Goal: Task Accomplishment & Management: Manage account settings

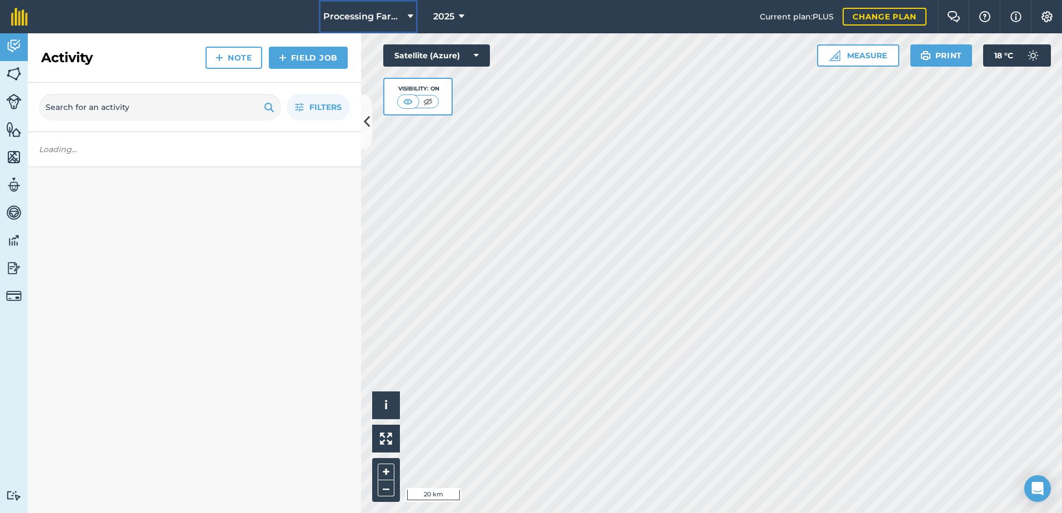
click at [370, 19] on span "Processing Farms" at bounding box center [363, 16] width 80 height 13
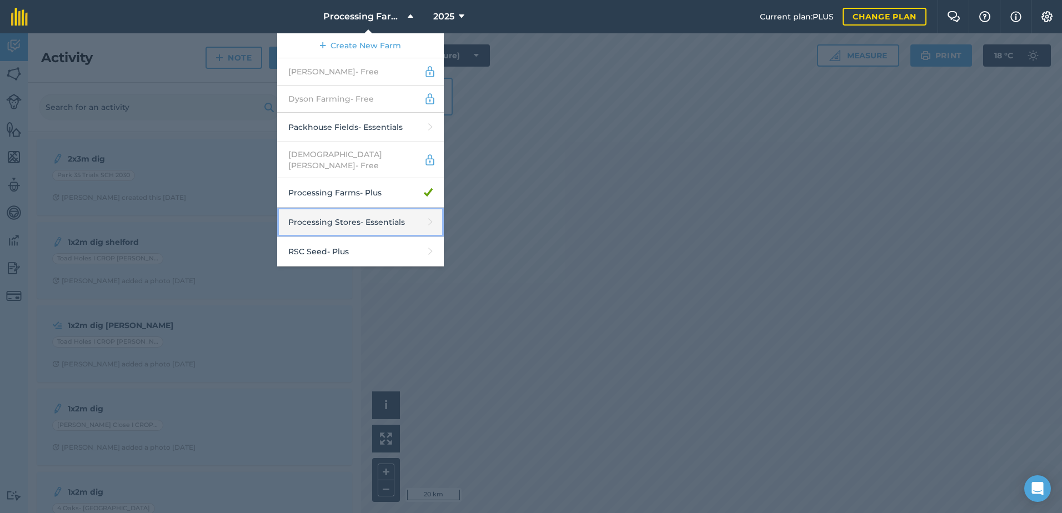
click at [368, 217] on link "Processing Stores - Essentials" at bounding box center [360, 222] width 167 height 29
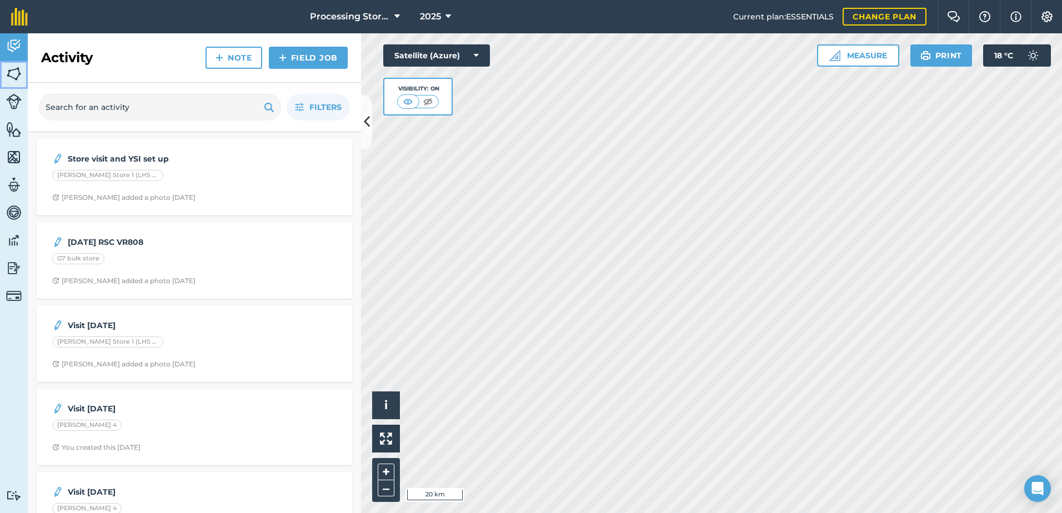
click at [14, 77] on img at bounding box center [14, 74] width 16 height 17
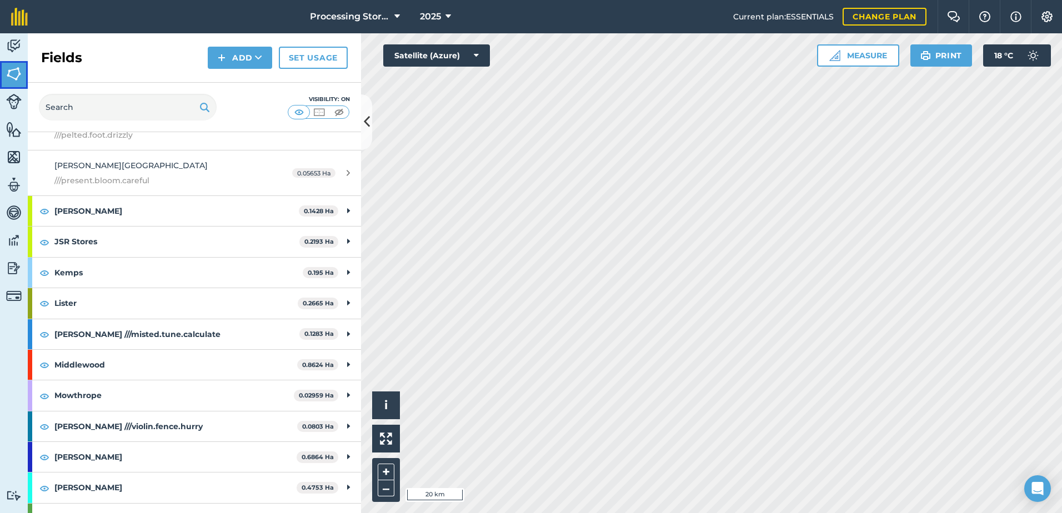
scroll to position [722, 0]
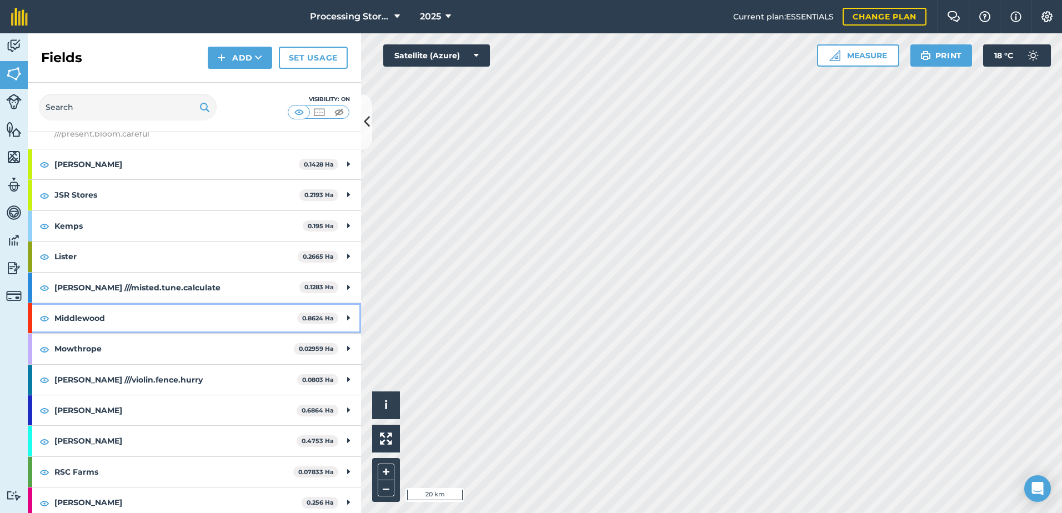
click at [134, 319] on strong "Middlewood" at bounding box center [175, 318] width 243 height 30
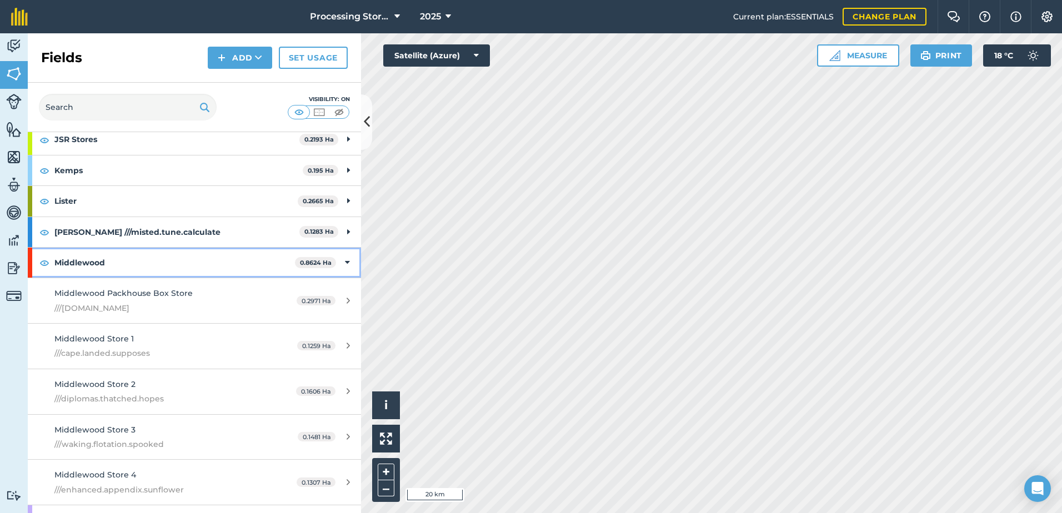
scroll to position [833, 0]
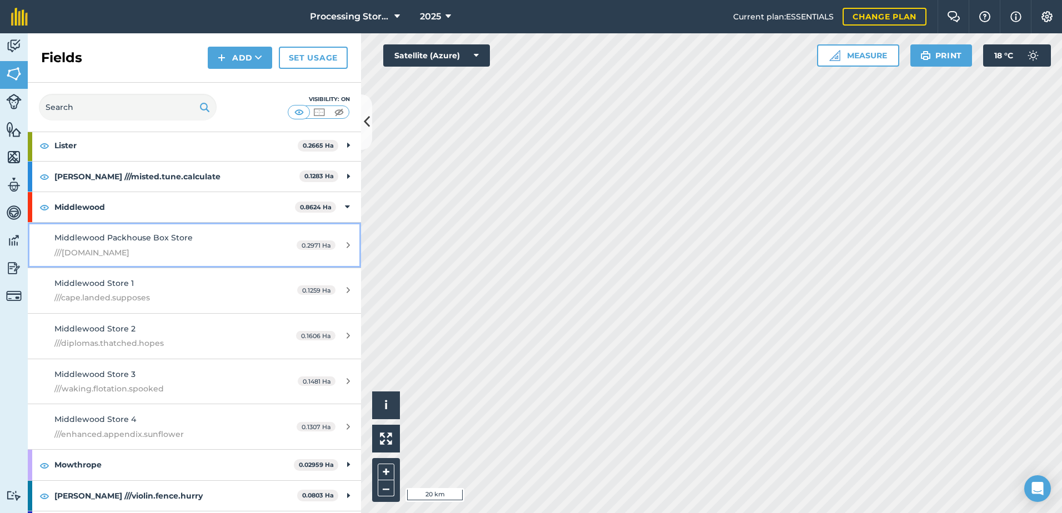
click at [110, 237] on span "Middlewood Packhouse Box Store" at bounding box center [123, 238] width 138 height 10
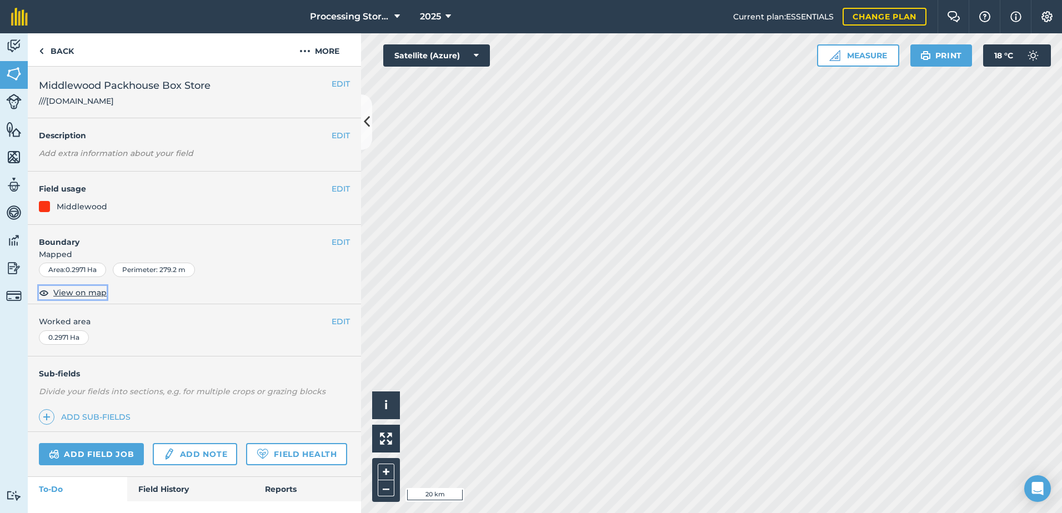
click at [68, 292] on span "View on map" at bounding box center [79, 293] width 53 height 12
click at [456, 50] on button "Satellite (Azure)" at bounding box center [436, 55] width 107 height 22
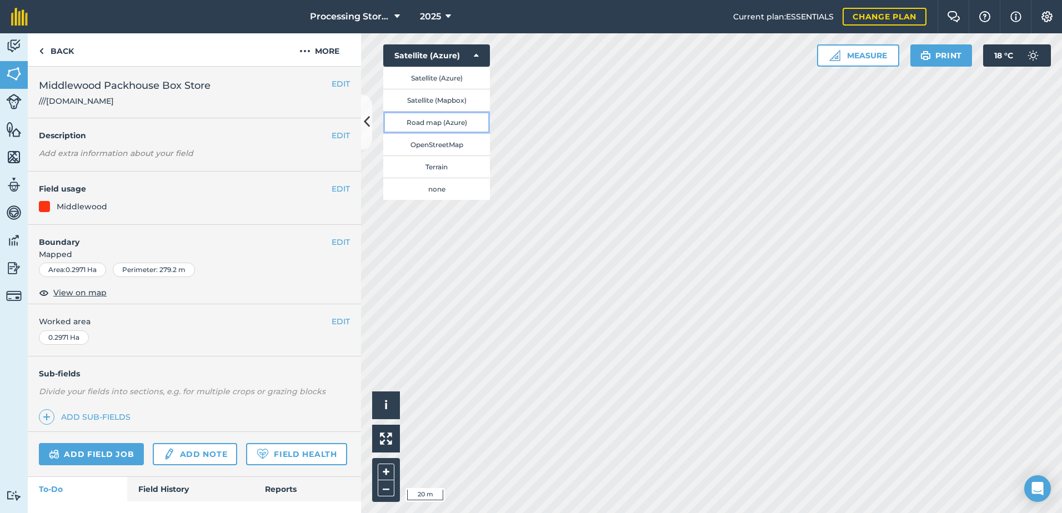
click at [454, 129] on button "Road map (Azure)" at bounding box center [436, 122] width 107 height 22
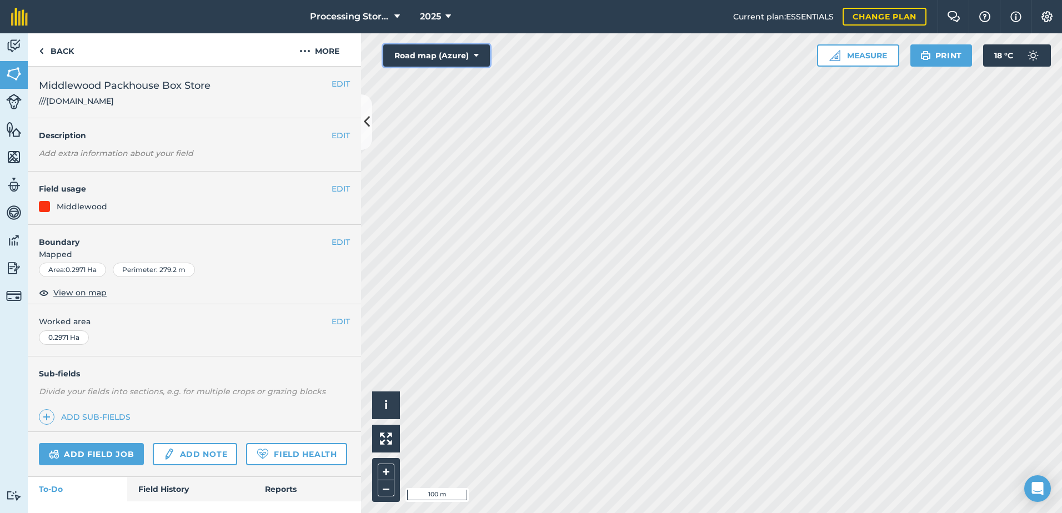
click at [470, 61] on button "Road map (Azure)" at bounding box center [436, 55] width 107 height 22
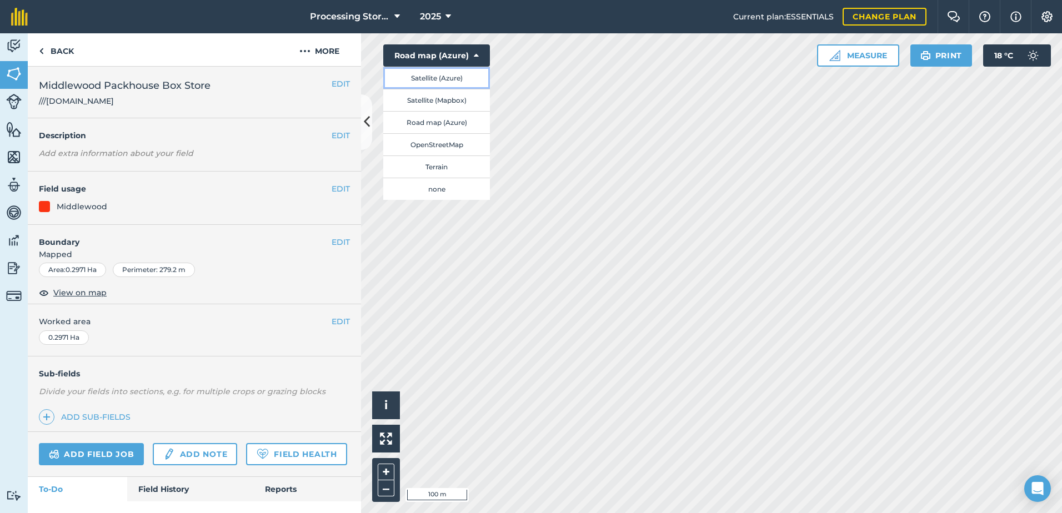
click at [456, 86] on button "Satellite (Azure)" at bounding box center [436, 78] width 107 height 22
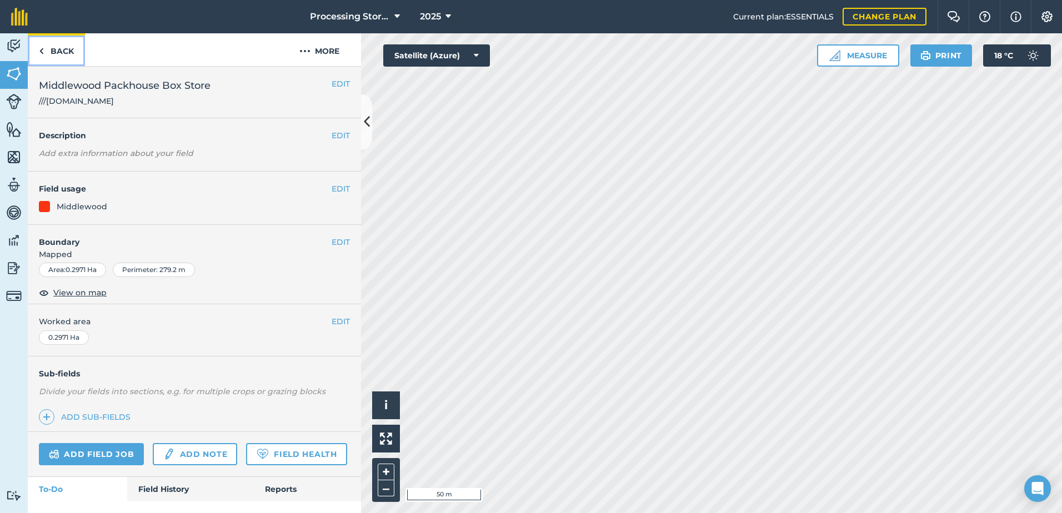
click at [70, 51] on link "Back" at bounding box center [56, 49] width 57 height 33
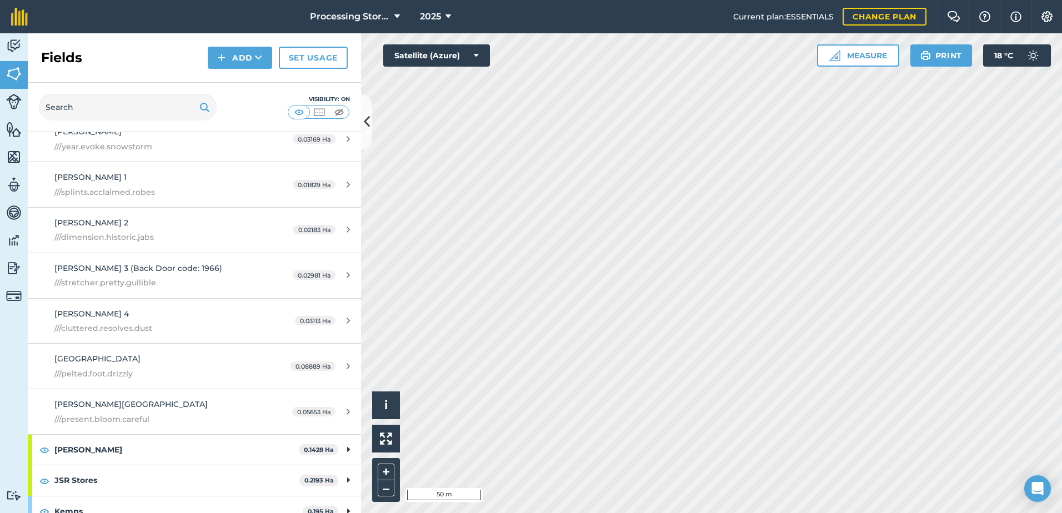
scroll to position [444, 0]
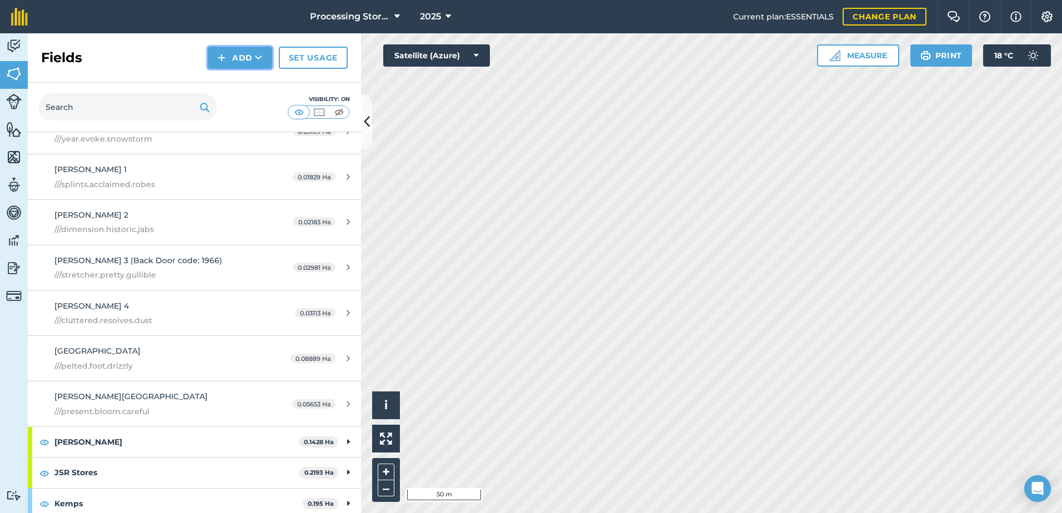
click at [240, 61] on button "Add" at bounding box center [240, 58] width 64 height 22
click at [246, 88] on link "Draw" at bounding box center [239, 83] width 61 height 24
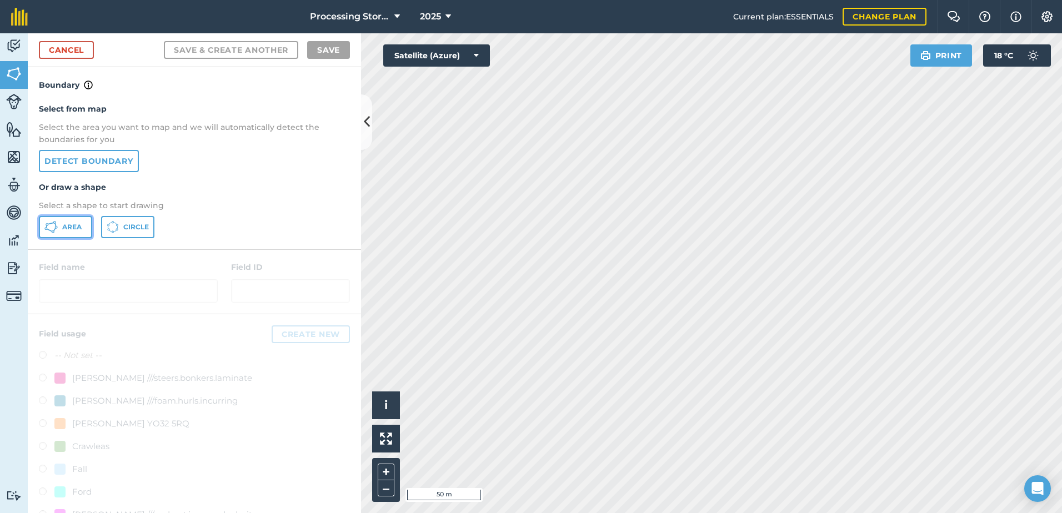
click at [72, 229] on span "Area" at bounding box center [71, 227] width 19 height 9
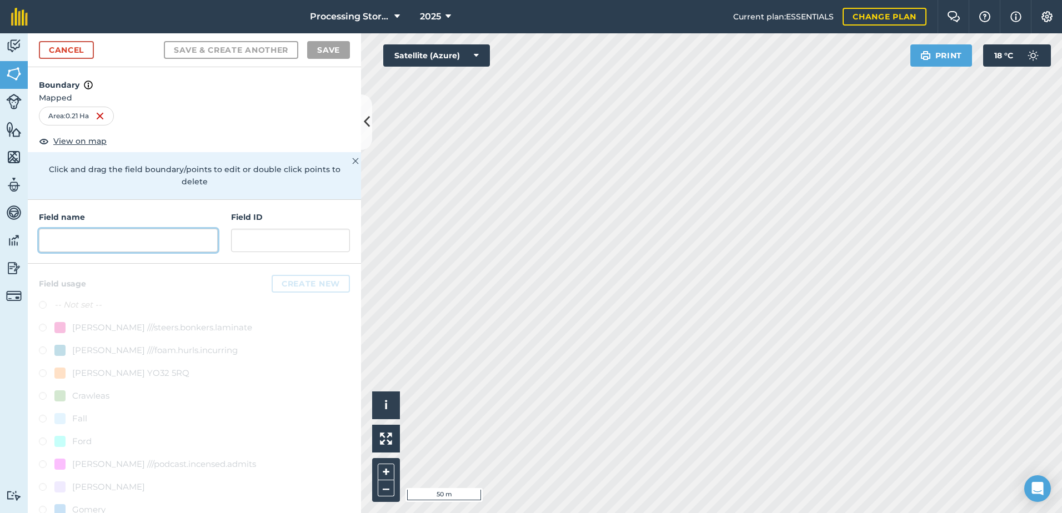
click at [104, 237] on input "text" at bounding box center [128, 240] width 179 height 23
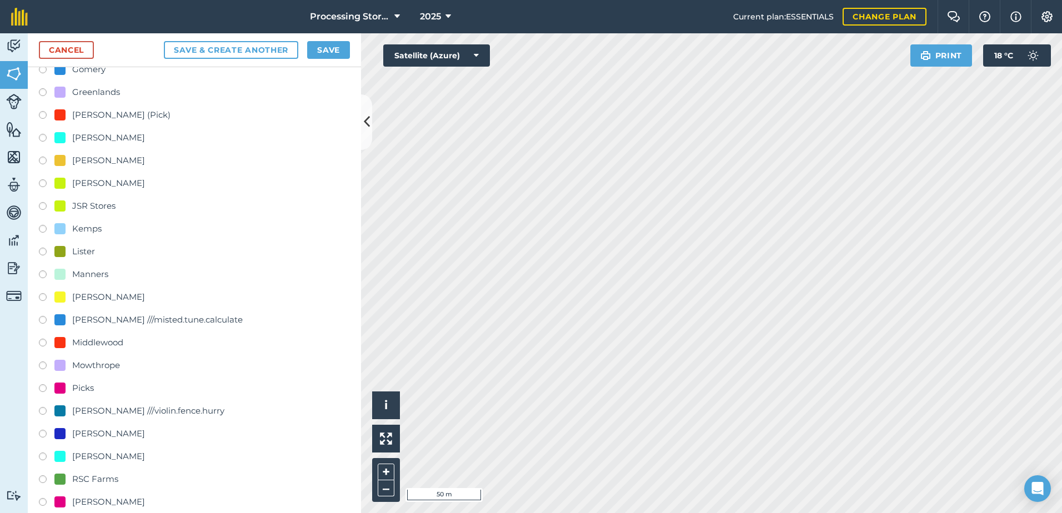
scroll to position [444, 0]
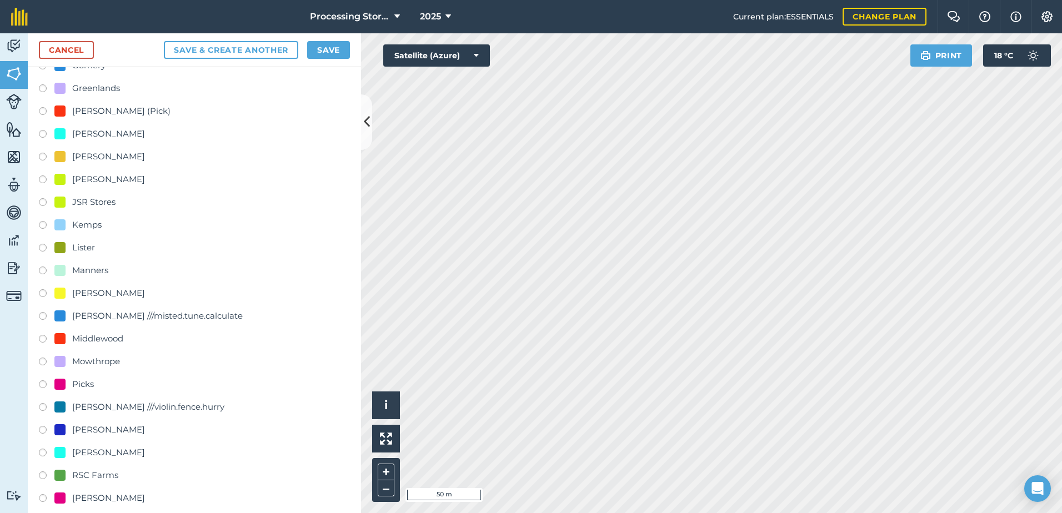
type input "Middlewood Store"
click at [43, 341] on label at bounding box center [47, 340] width 16 height 11
radio input "true"
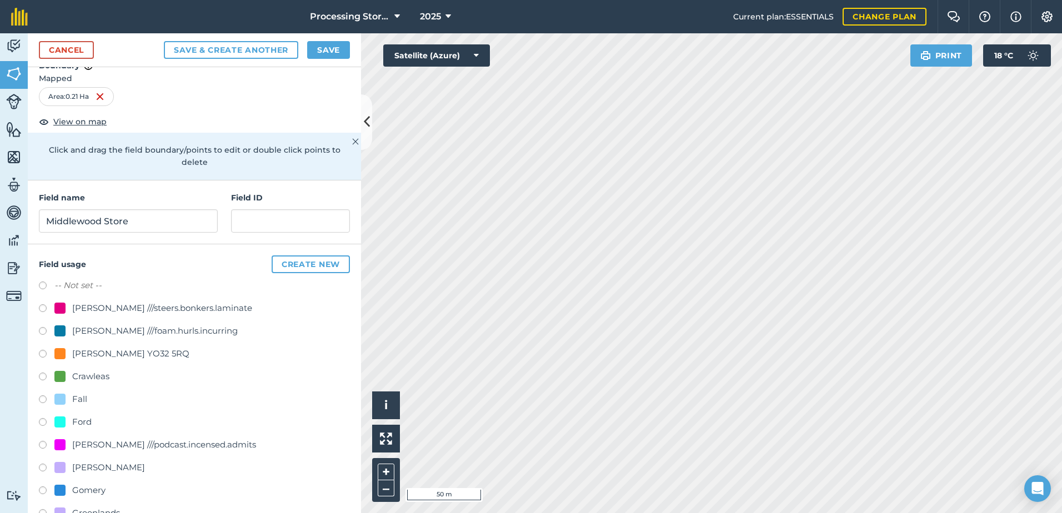
scroll to position [0, 0]
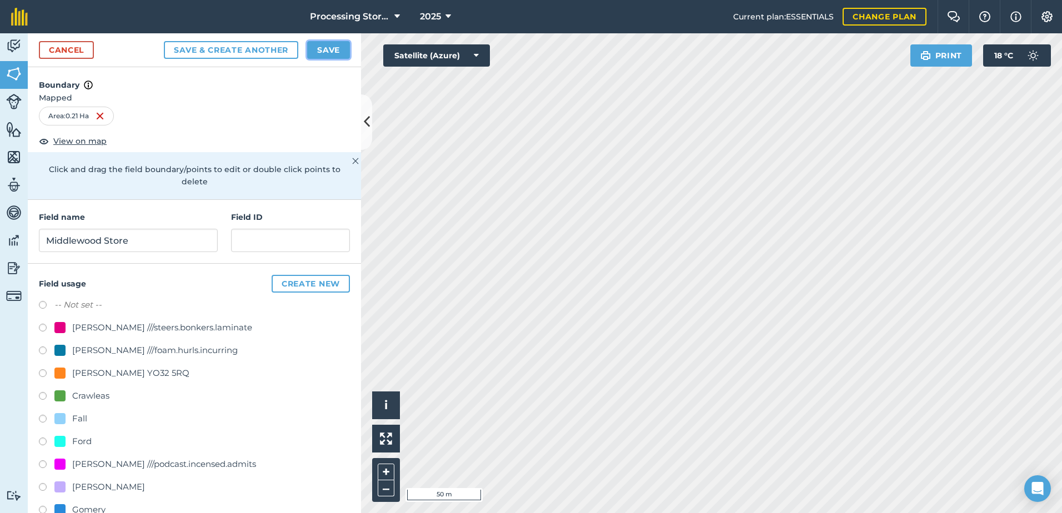
click at [334, 51] on button "Save" at bounding box center [328, 50] width 43 height 18
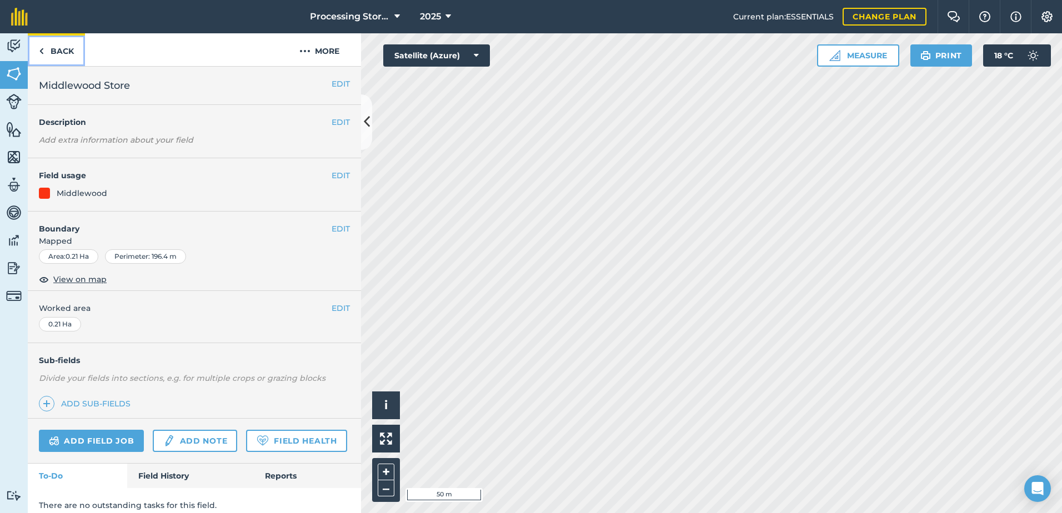
click at [59, 47] on link "Back" at bounding box center [56, 49] width 57 height 33
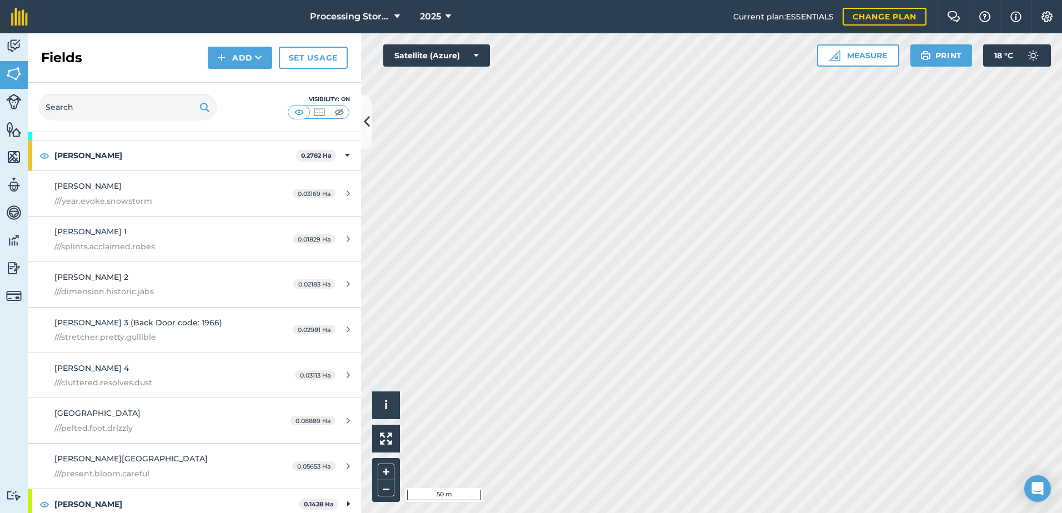
scroll to position [389, 0]
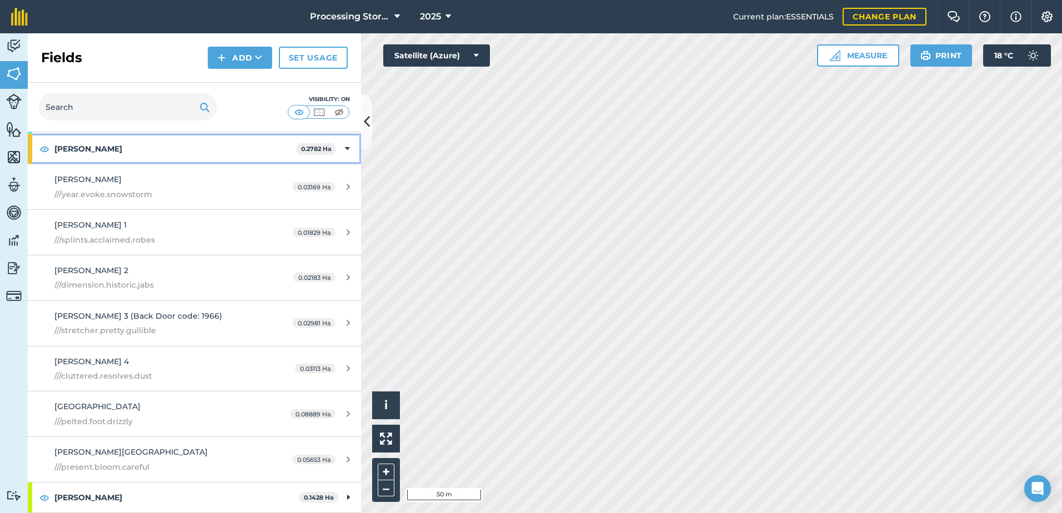
click at [345, 147] on icon at bounding box center [347, 149] width 5 height 12
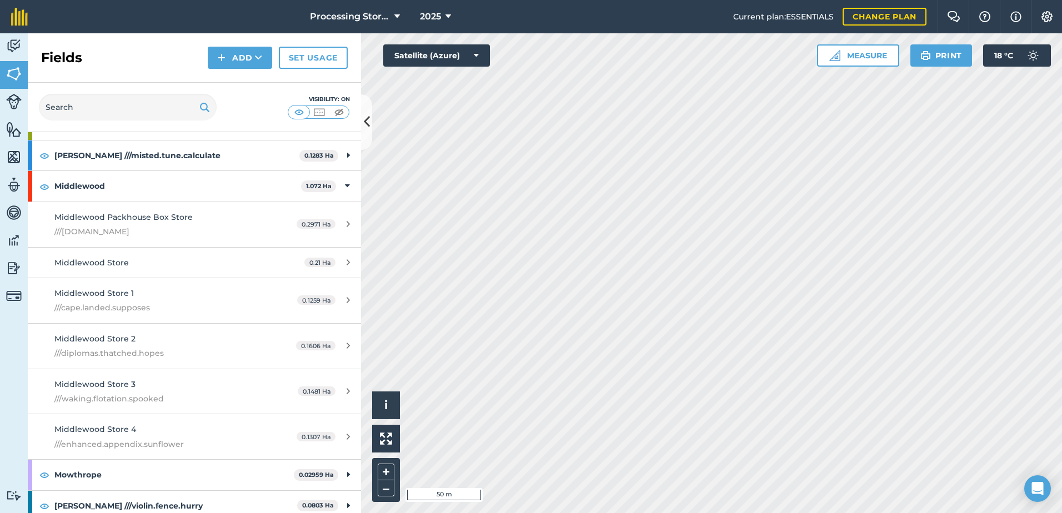
scroll to position [555, 0]
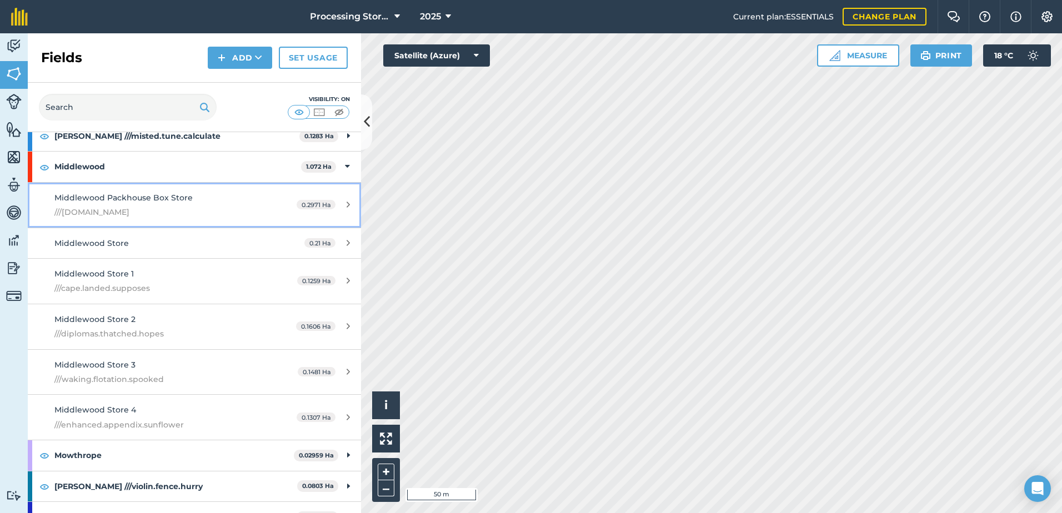
click at [198, 197] on div "Middlewood Packhouse Box Store ///[DOMAIN_NAME]" at bounding box center [158, 205] width 209 height 27
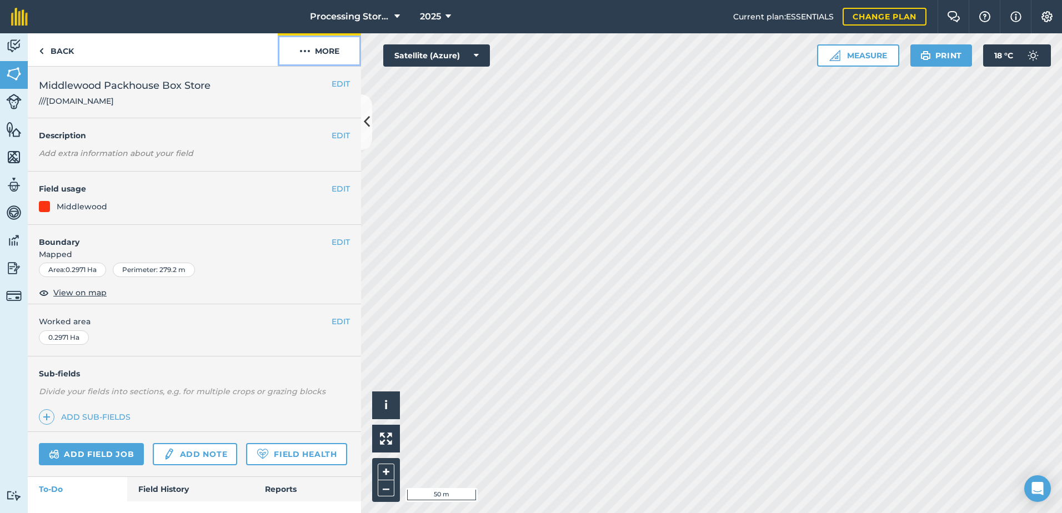
click at [331, 47] on button "More" at bounding box center [319, 49] width 83 height 33
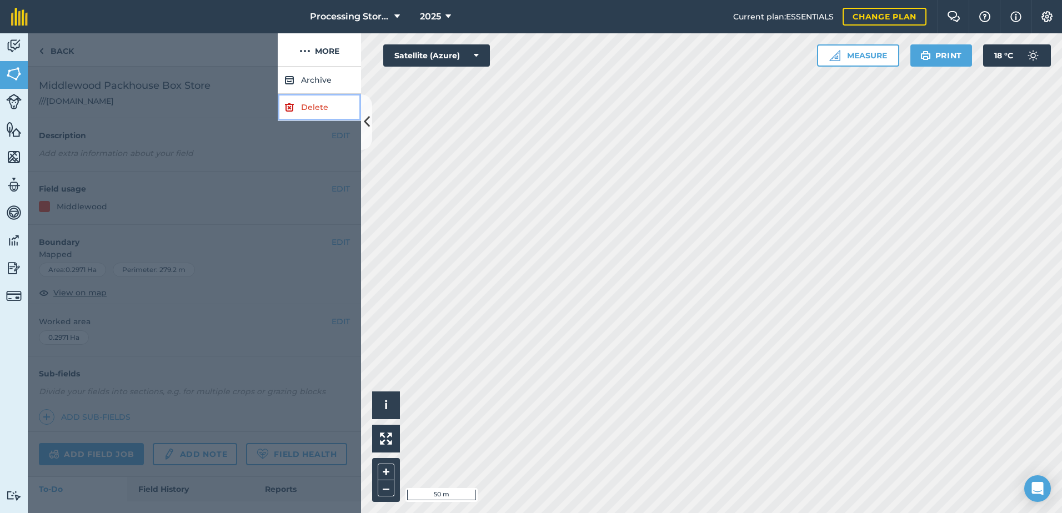
click at [312, 108] on link "Delete" at bounding box center [319, 107] width 83 height 27
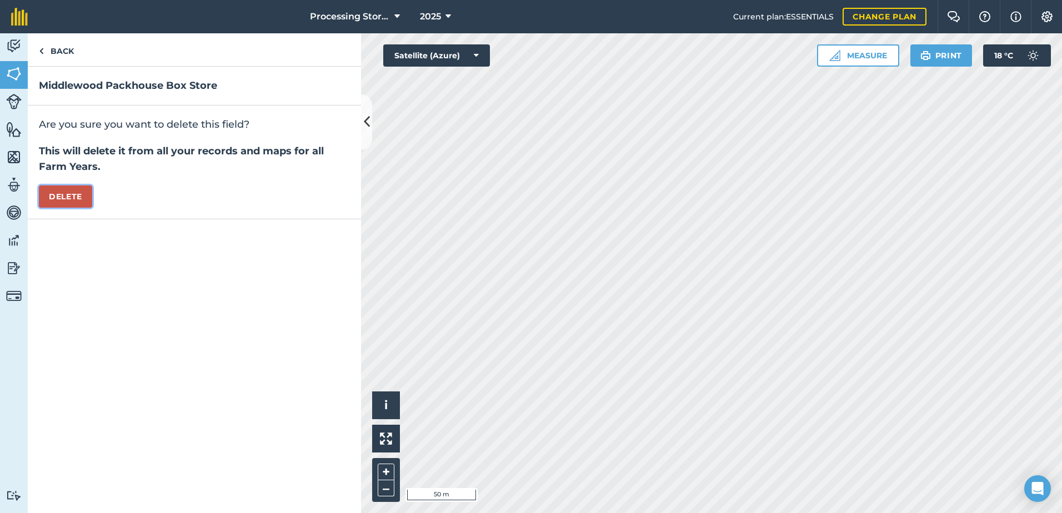
click at [72, 196] on button "Delete" at bounding box center [65, 196] width 53 height 22
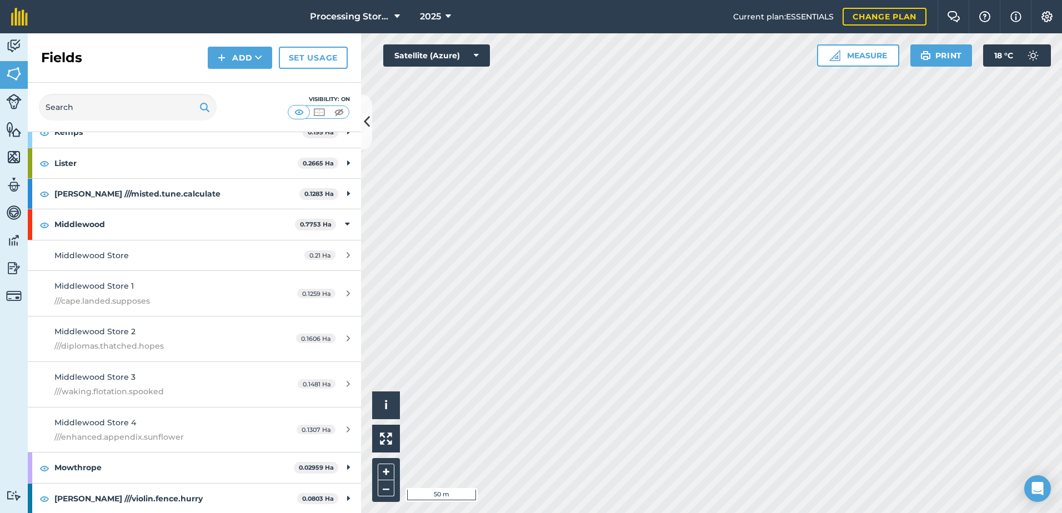
scroll to position [500, 0]
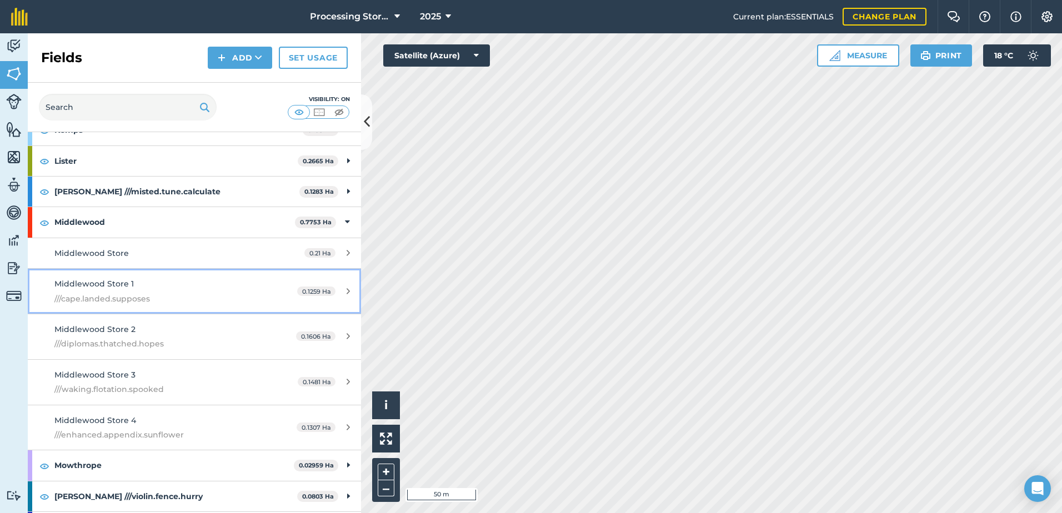
click at [173, 276] on link "Middlewood Store 1 ///cape.landed.supposes 0.1259 Ha" at bounding box center [194, 291] width 333 height 45
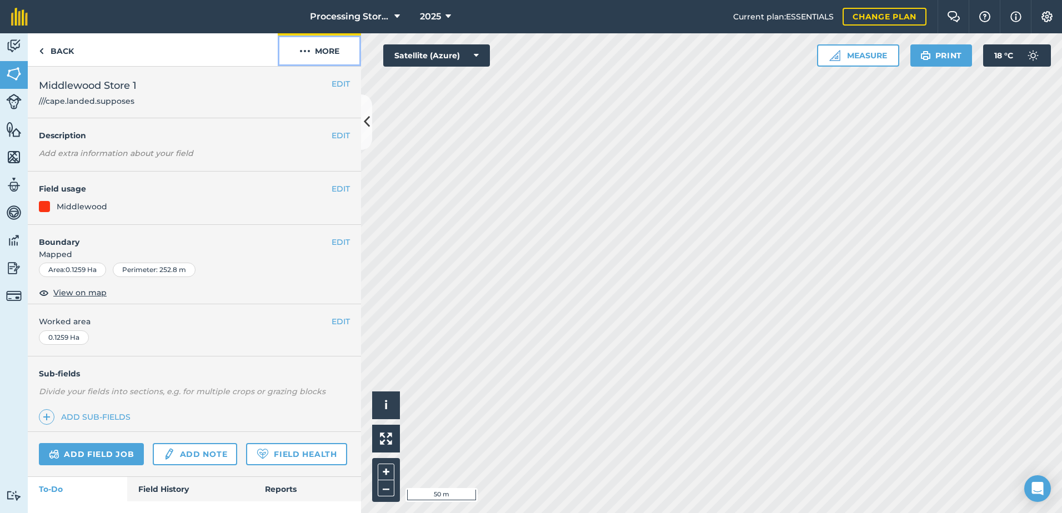
click at [325, 48] on button "More" at bounding box center [319, 49] width 83 height 33
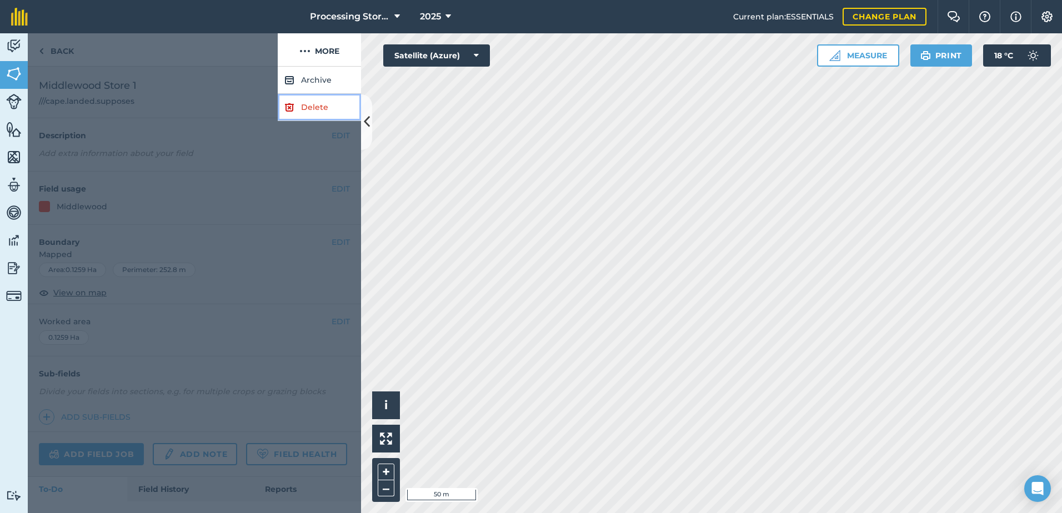
click at [313, 103] on link "Delete" at bounding box center [319, 107] width 83 height 27
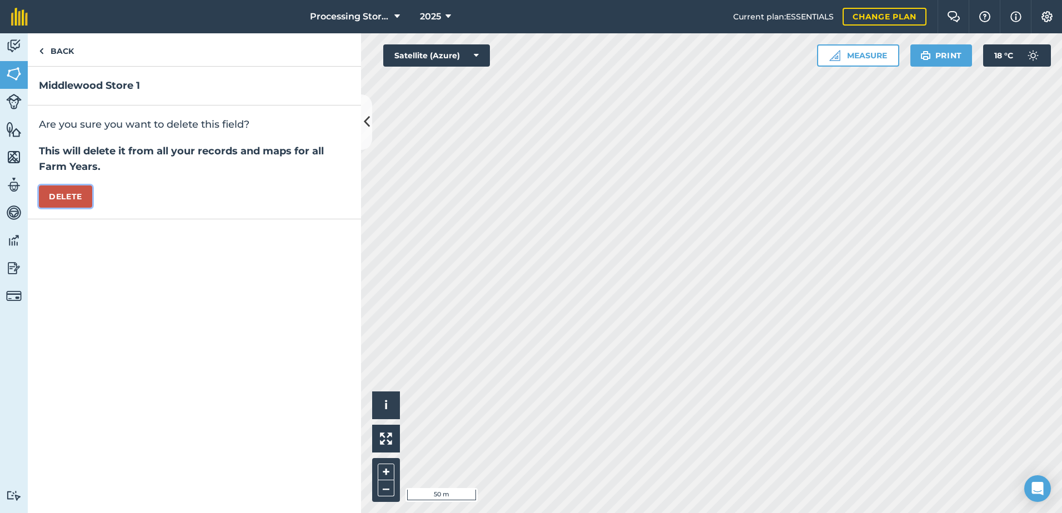
click at [79, 198] on button "Delete" at bounding box center [65, 196] width 53 height 22
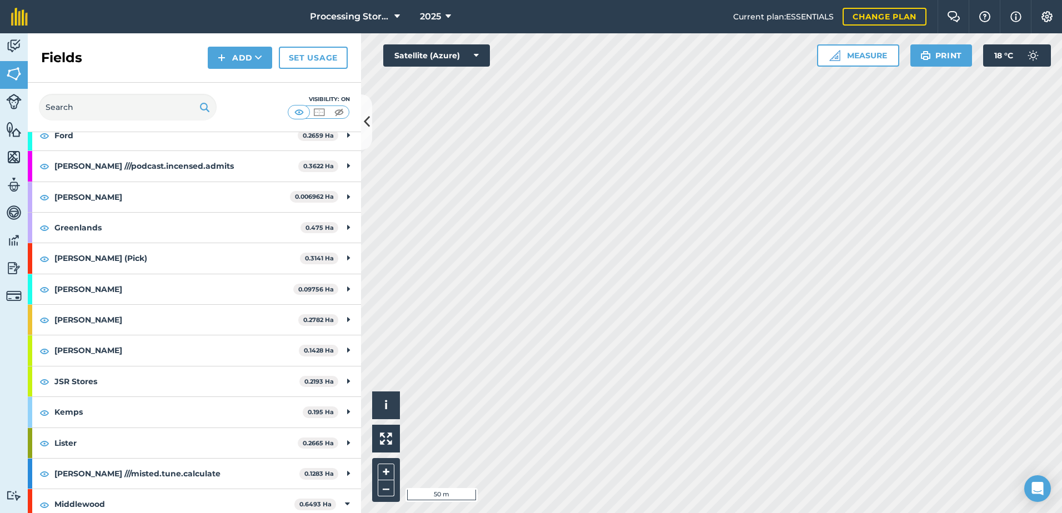
scroll to position [389, 0]
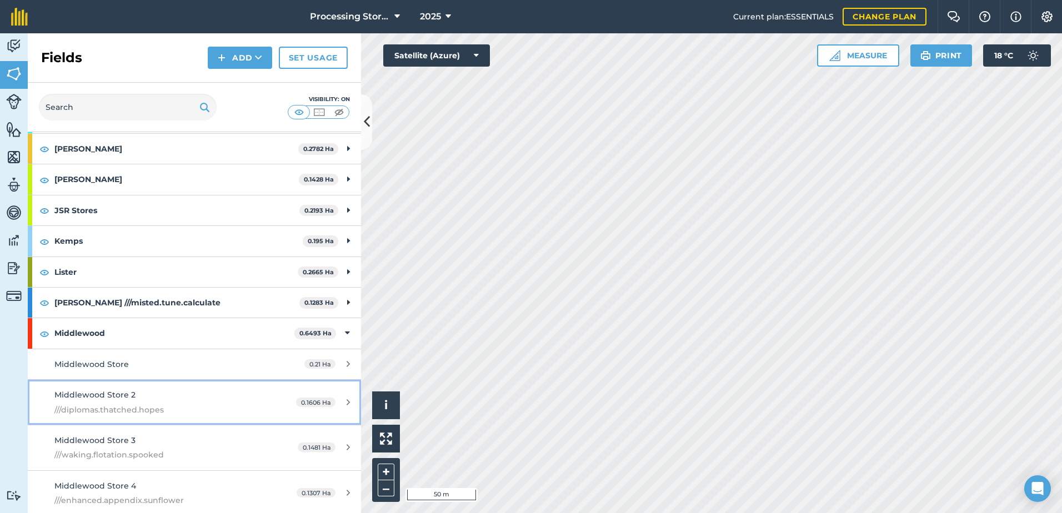
click at [179, 396] on div "Middlewood Store 2 ///diplomas.thatched.hopes" at bounding box center [158, 402] width 209 height 27
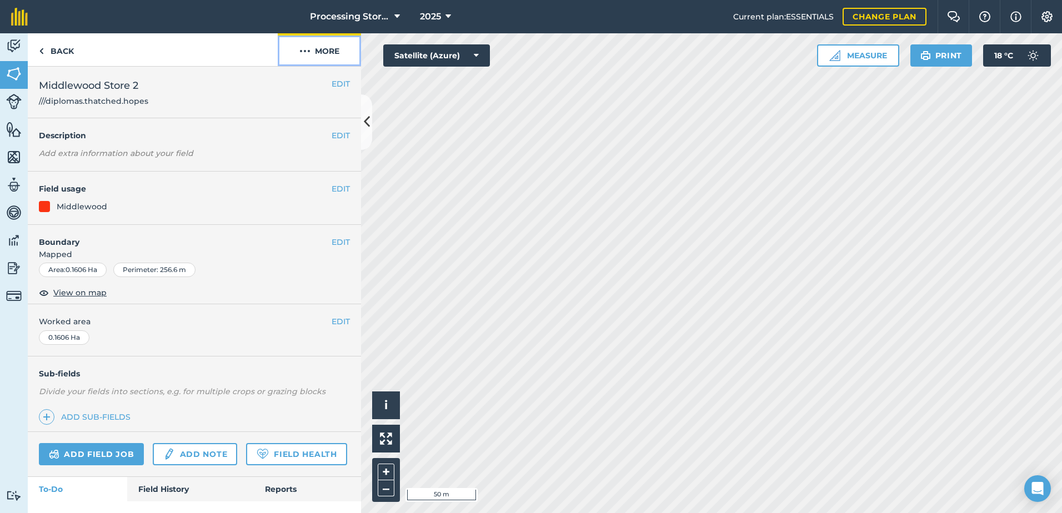
click at [331, 54] on button "More" at bounding box center [319, 49] width 83 height 33
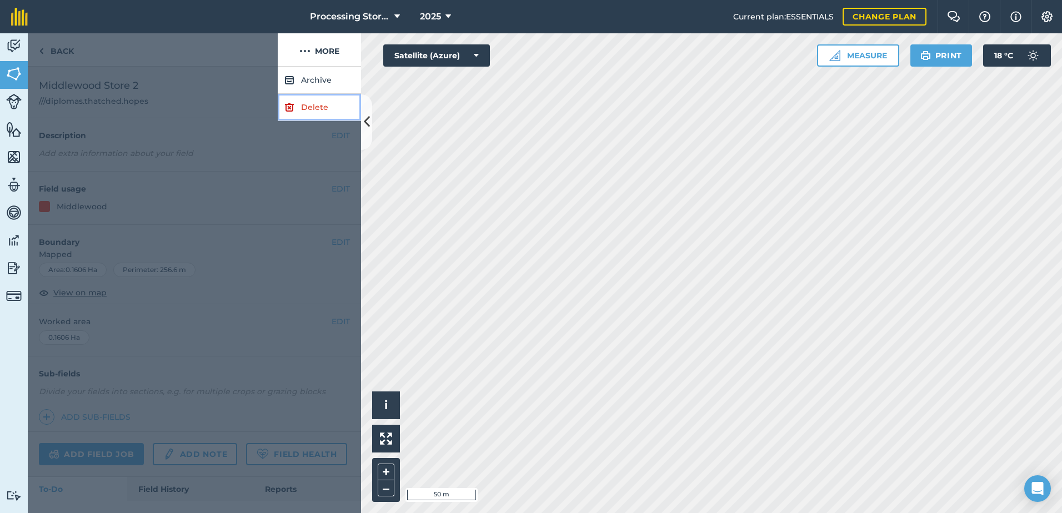
click at [310, 108] on link "Delete" at bounding box center [319, 107] width 83 height 27
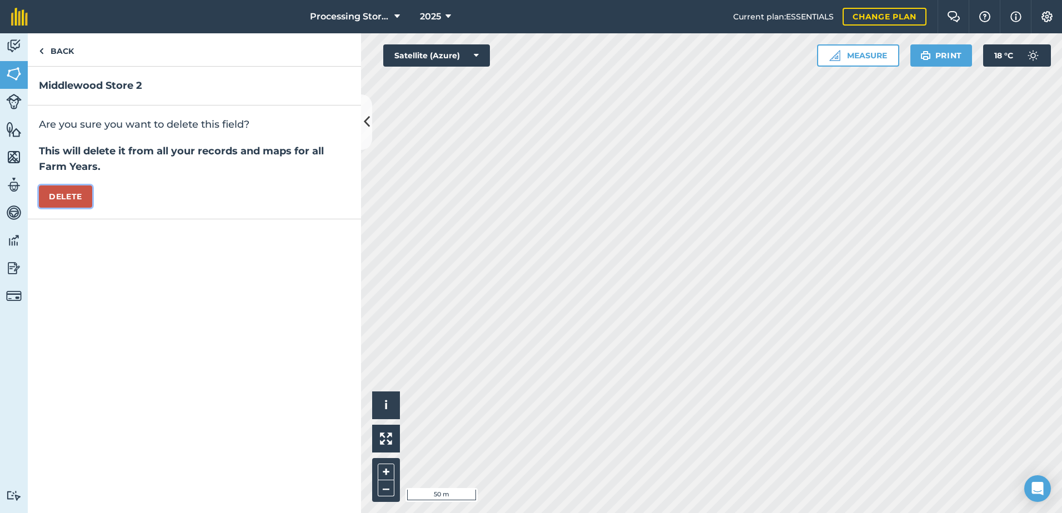
click at [67, 203] on button "Delete" at bounding box center [65, 196] width 53 height 22
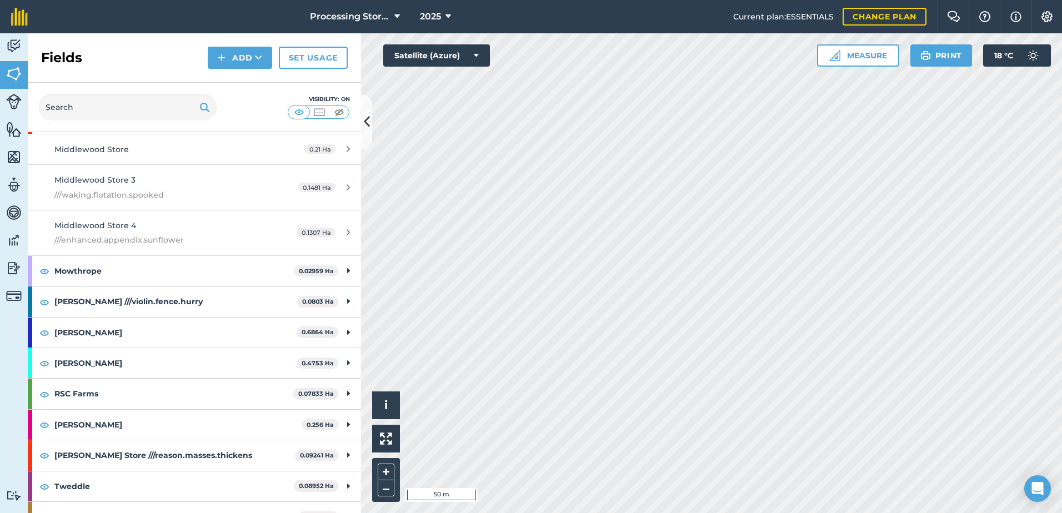
scroll to position [611, 0]
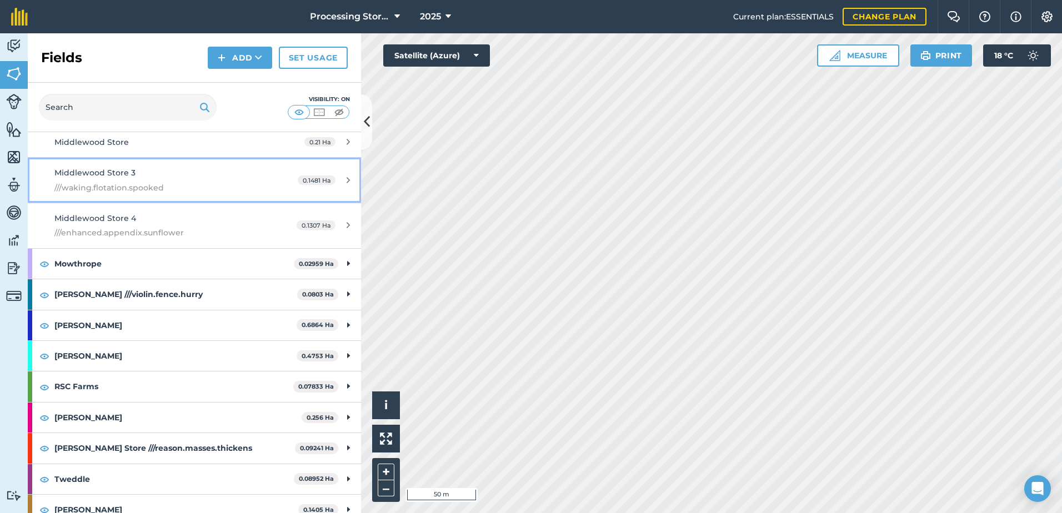
click at [248, 182] on span "///waking.flotation.spooked" at bounding box center [158, 188] width 209 height 12
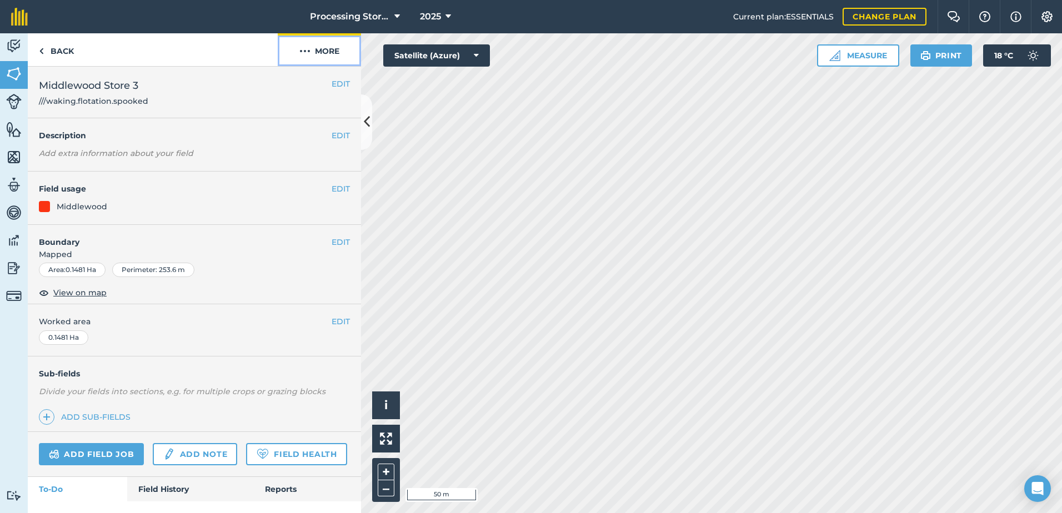
click at [299, 47] on img at bounding box center [304, 50] width 11 height 13
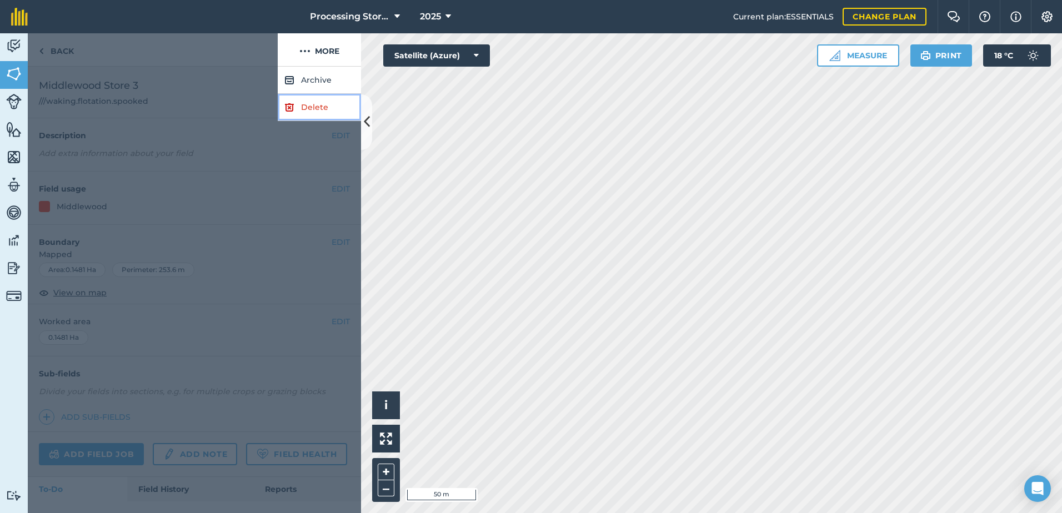
click at [303, 109] on link "Delete" at bounding box center [319, 107] width 83 height 27
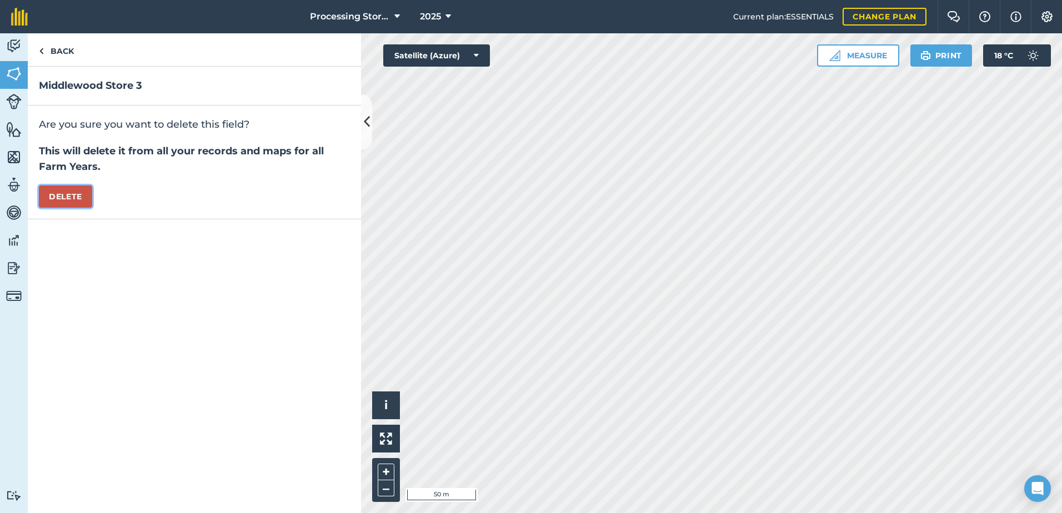
click at [76, 194] on button "Delete" at bounding box center [65, 196] width 53 height 22
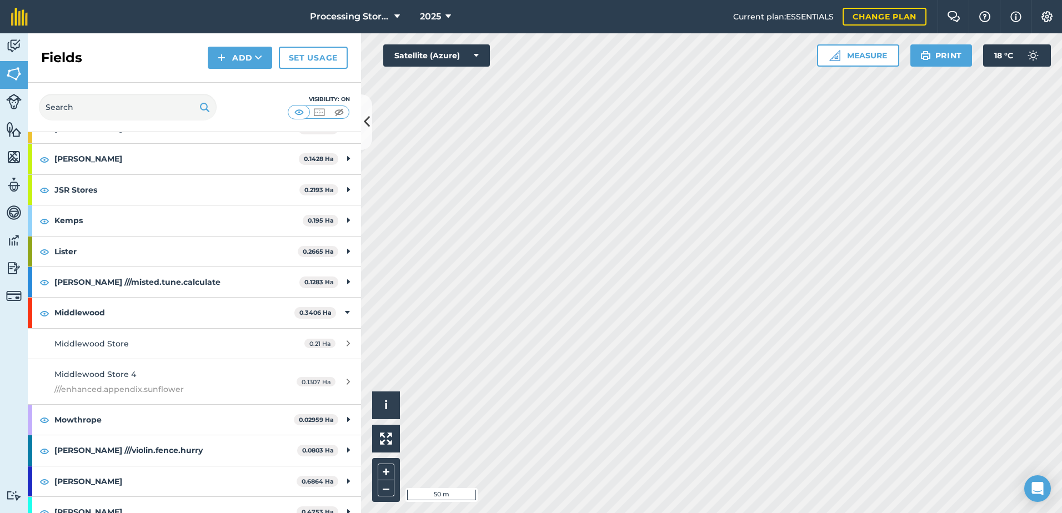
scroll to position [444, 0]
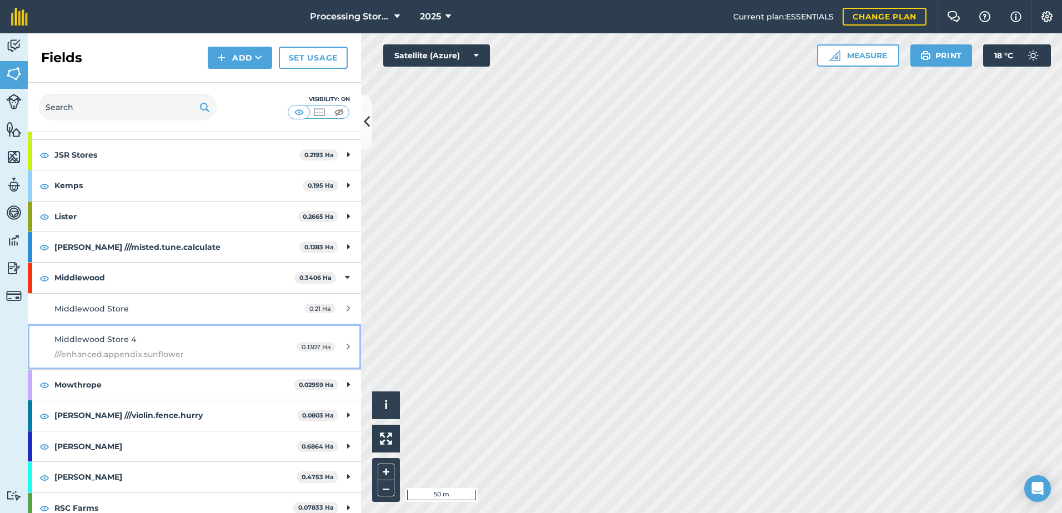
click at [246, 344] on div "Middlewood Store 4 ///enhanced.appendix.sunflower" at bounding box center [158, 346] width 209 height 27
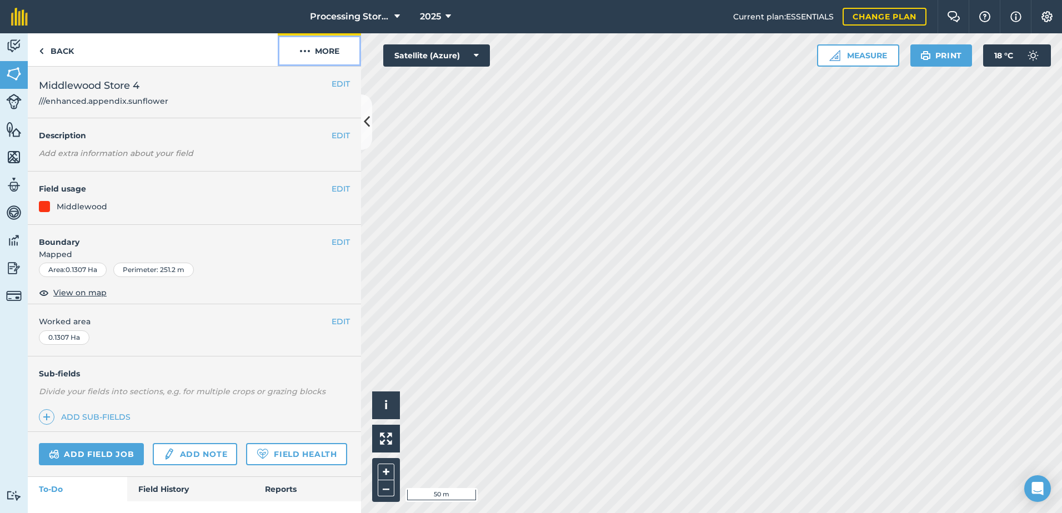
click at [313, 47] on button "More" at bounding box center [319, 49] width 83 height 33
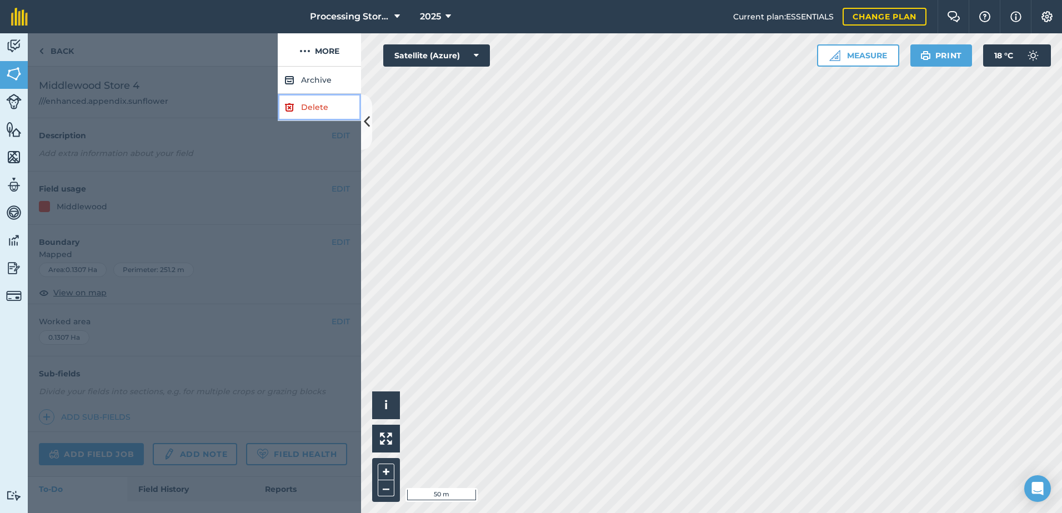
click at [315, 108] on link "Delete" at bounding box center [319, 107] width 83 height 27
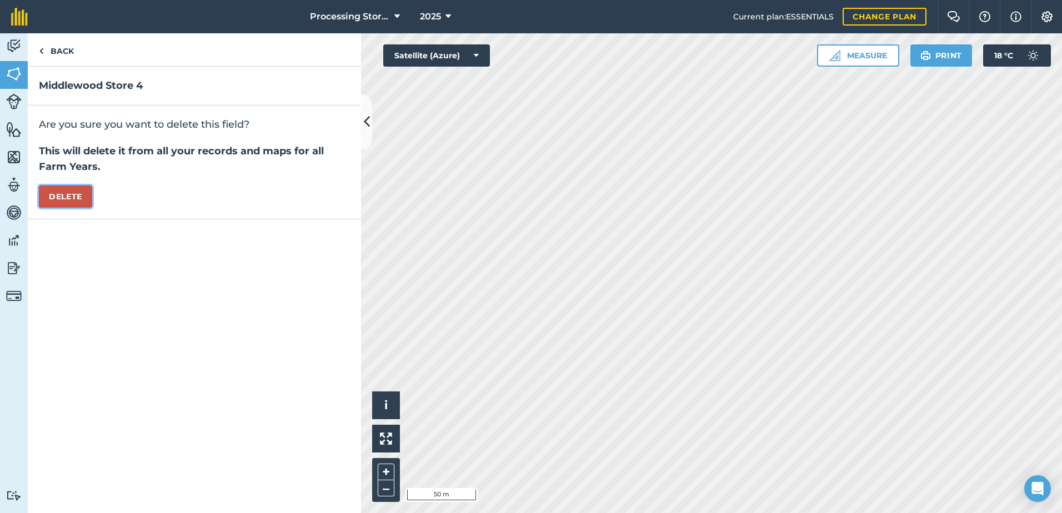
click at [66, 195] on button "Delete" at bounding box center [65, 196] width 53 height 22
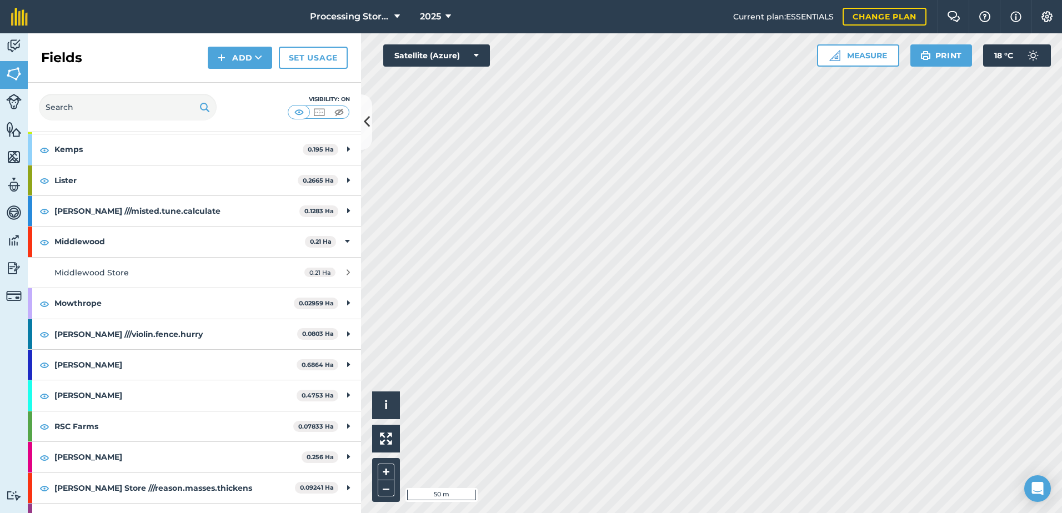
scroll to position [500, 0]
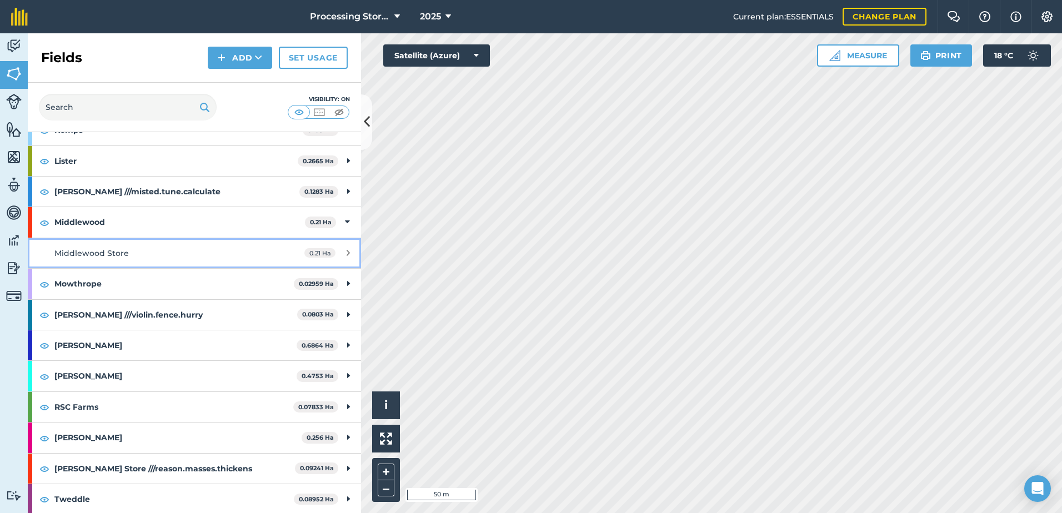
click at [128, 254] on div "Middlewood Store" at bounding box center [158, 253] width 209 height 12
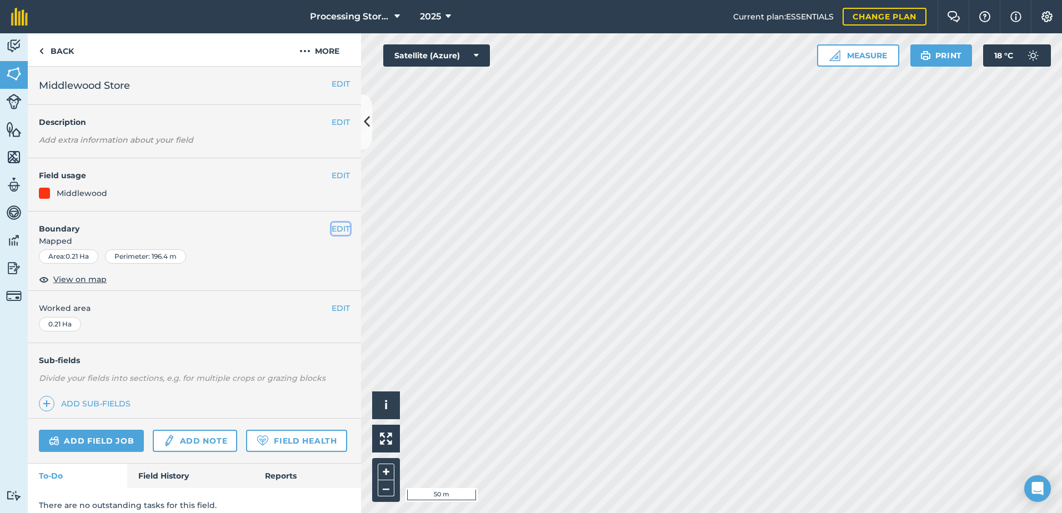
click at [335, 229] on button "EDIT" at bounding box center [340, 229] width 18 height 12
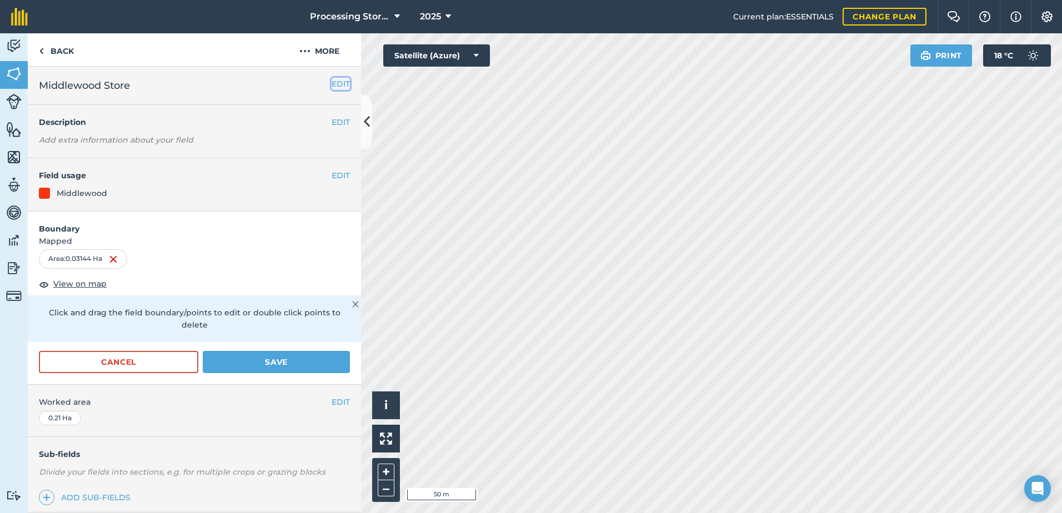
click at [333, 83] on button "EDIT" at bounding box center [340, 84] width 18 height 12
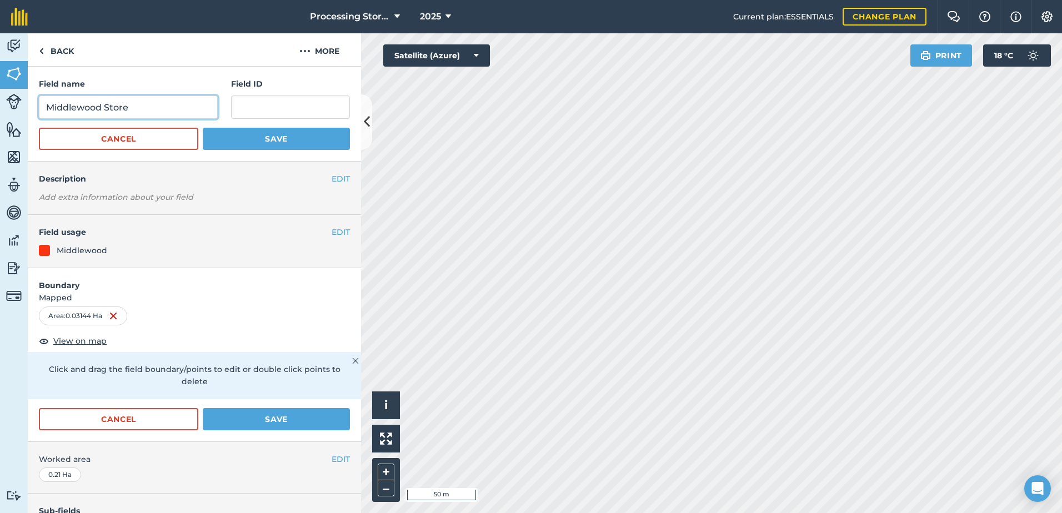
drag, startPoint x: 135, startPoint y: 111, endPoint x: 104, endPoint y: 110, distance: 31.7
click at [104, 110] on input "Middlewood Store" at bounding box center [128, 107] width 179 height 23
type input "Middlewood Bulk 5"
click at [268, 143] on button "Save" at bounding box center [276, 139] width 147 height 22
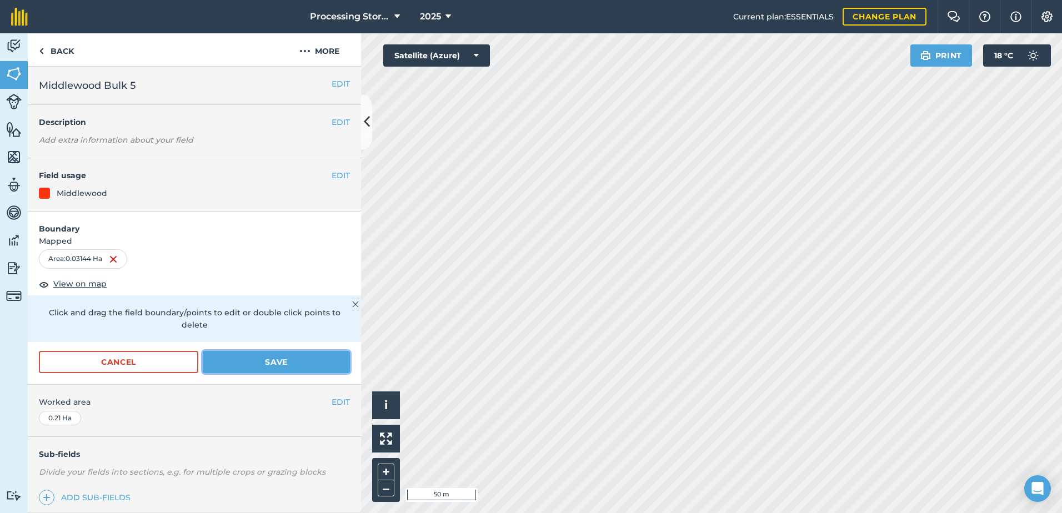
click at [264, 371] on button "Save" at bounding box center [276, 362] width 147 height 22
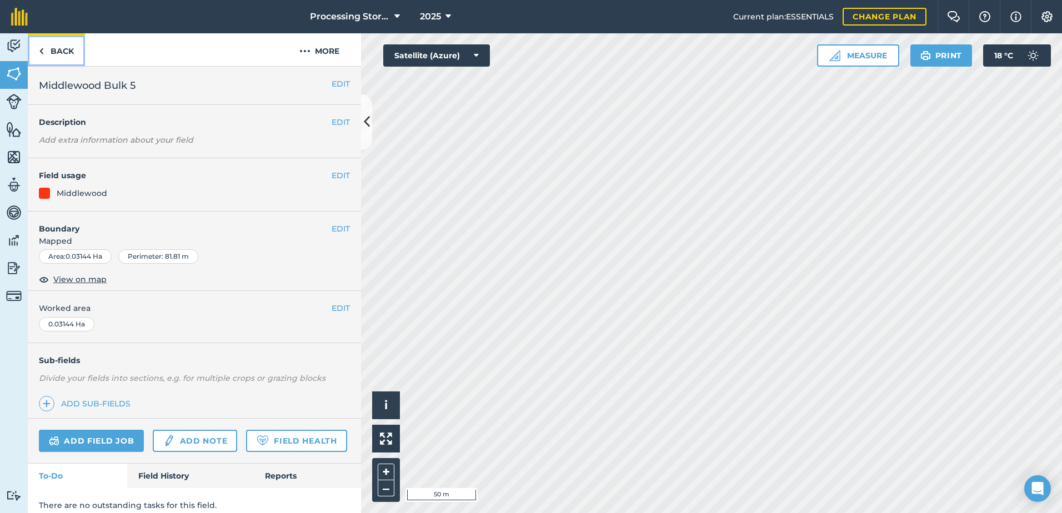
click at [58, 52] on link "Back" at bounding box center [56, 49] width 57 height 33
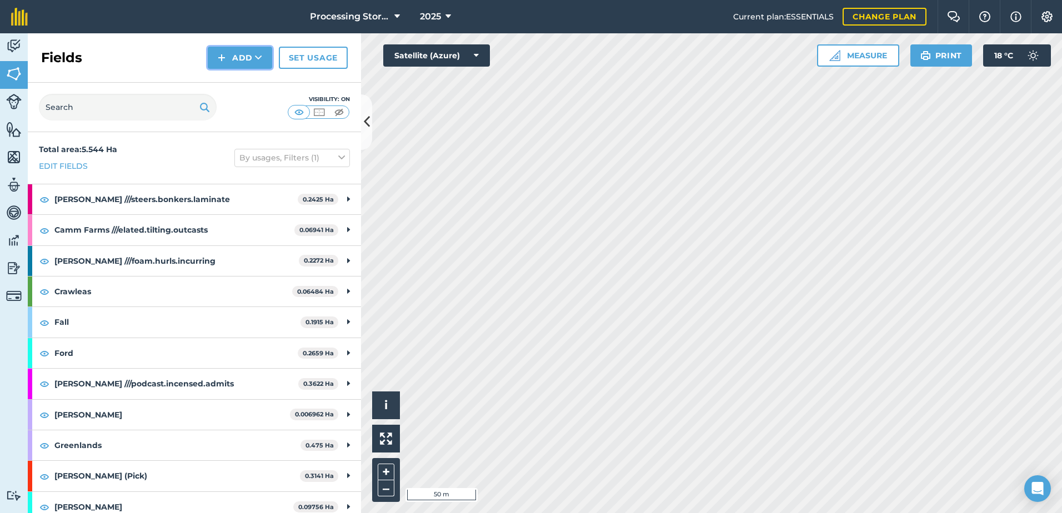
click at [239, 61] on button "Add" at bounding box center [240, 58] width 64 height 22
click at [254, 82] on link "Draw" at bounding box center [239, 83] width 61 height 24
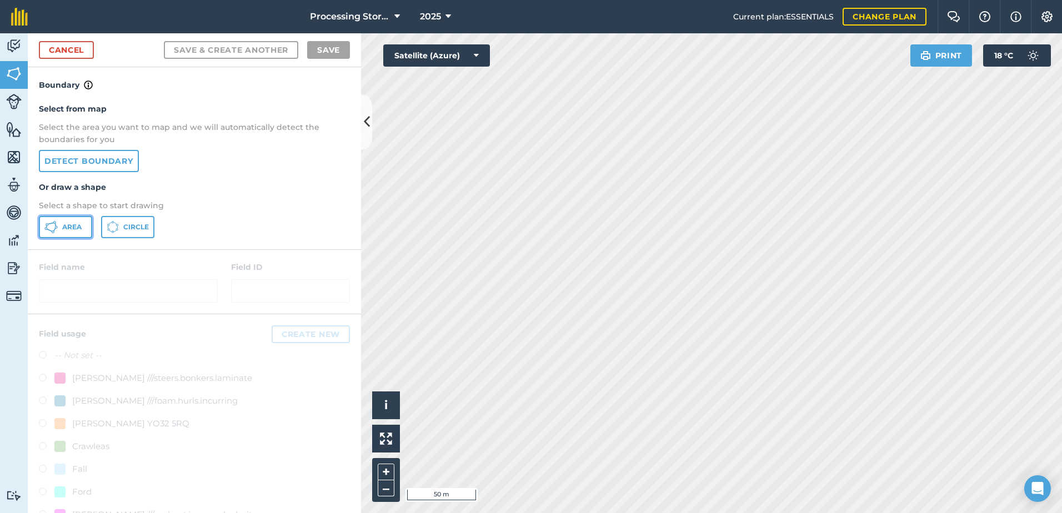
click at [77, 225] on span "Area" at bounding box center [71, 227] width 19 height 9
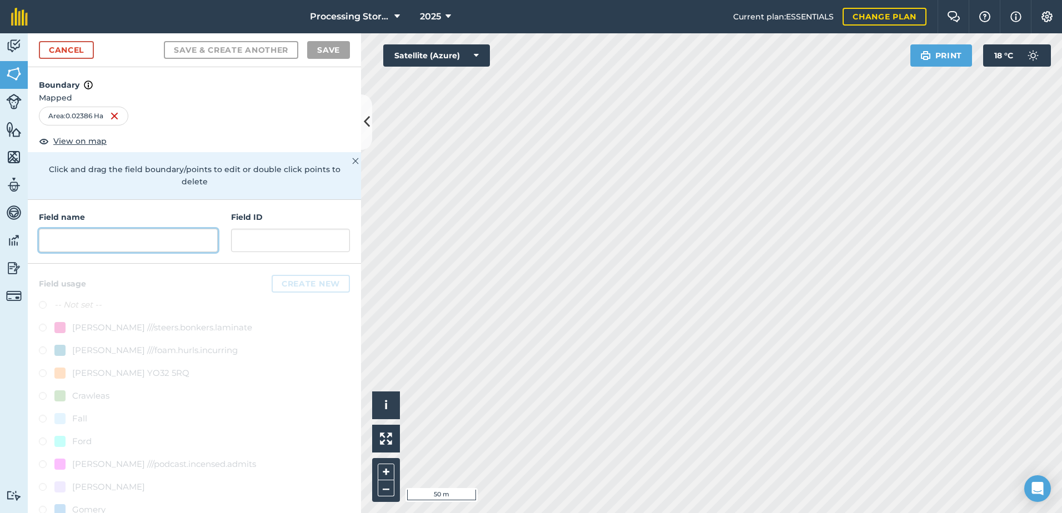
click at [65, 235] on input "text" at bounding box center [128, 240] width 179 height 23
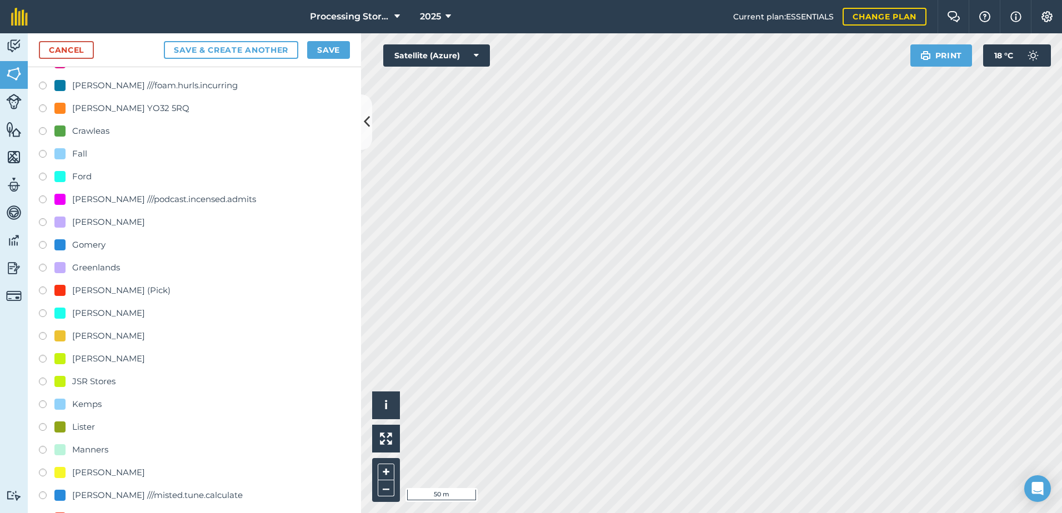
scroll to position [444, 0]
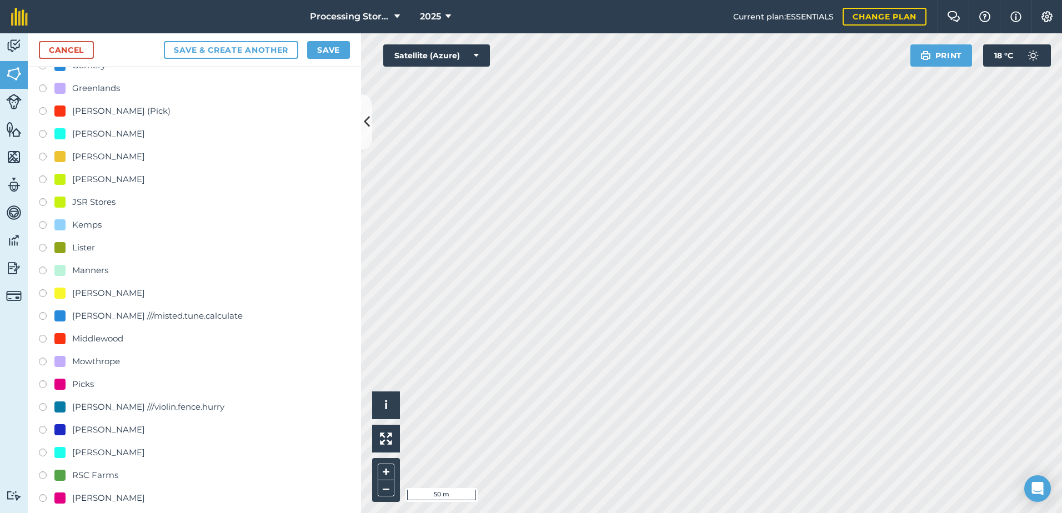
type input "Middlewood Bulk 4"
click at [43, 338] on label at bounding box center [47, 340] width 16 height 11
radio input "true"
click at [336, 52] on button "Save" at bounding box center [328, 50] width 43 height 18
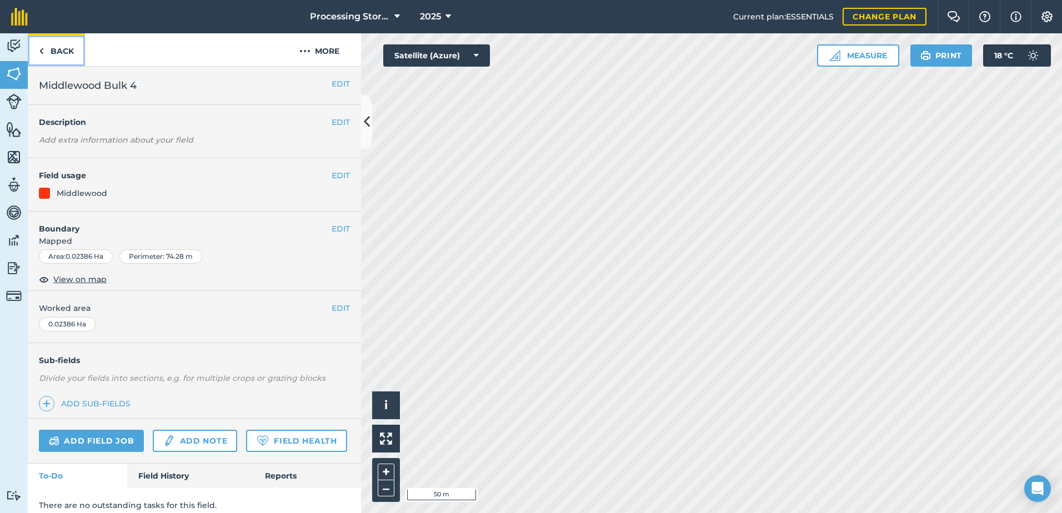
click at [57, 49] on link "Back" at bounding box center [56, 49] width 57 height 33
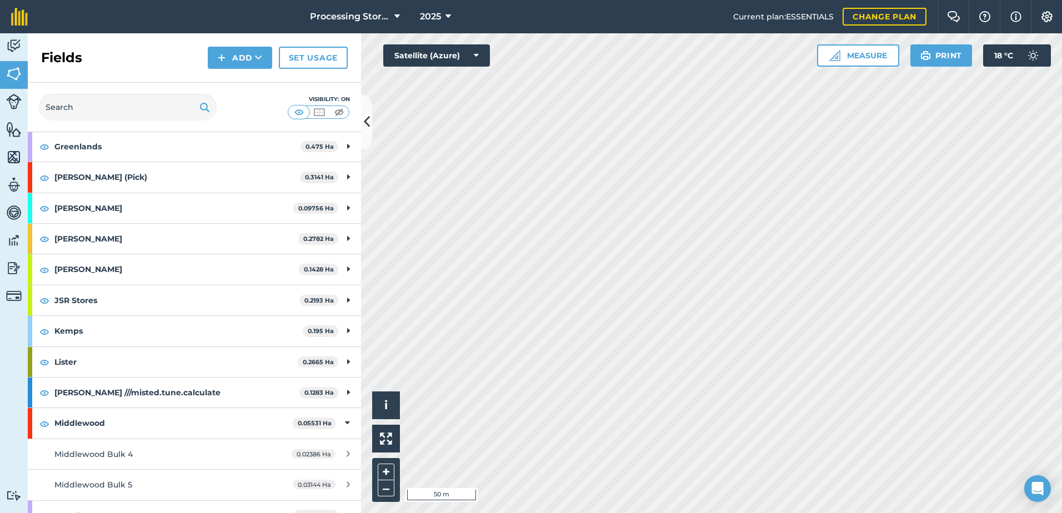
scroll to position [389, 0]
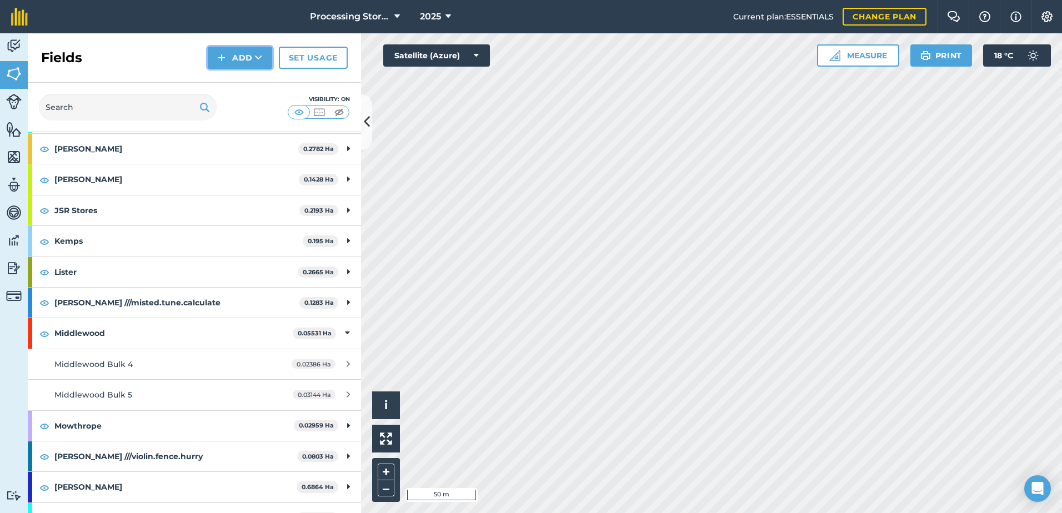
click at [230, 59] on button "Add" at bounding box center [240, 58] width 64 height 22
click at [253, 85] on link "Draw" at bounding box center [239, 83] width 61 height 24
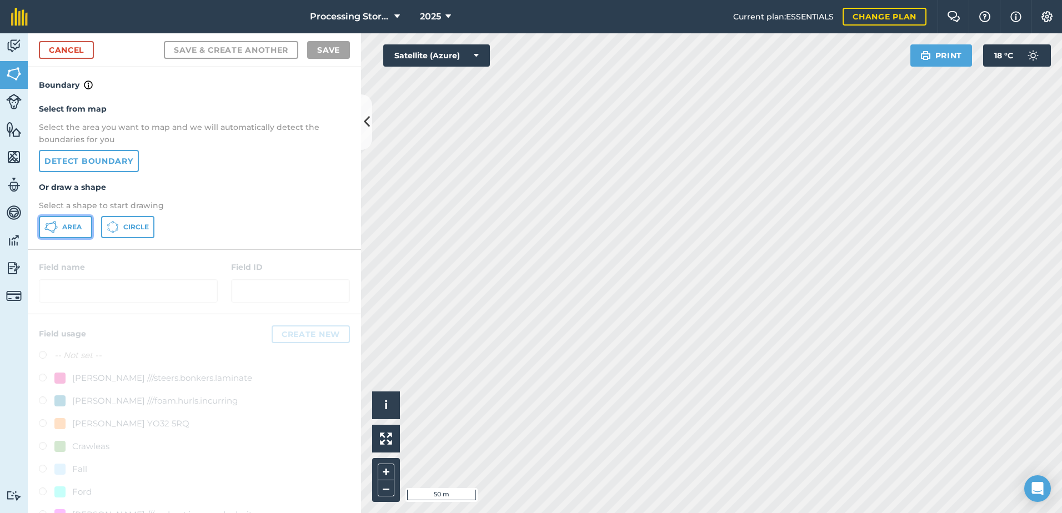
click at [69, 228] on span "Area" at bounding box center [71, 227] width 19 height 9
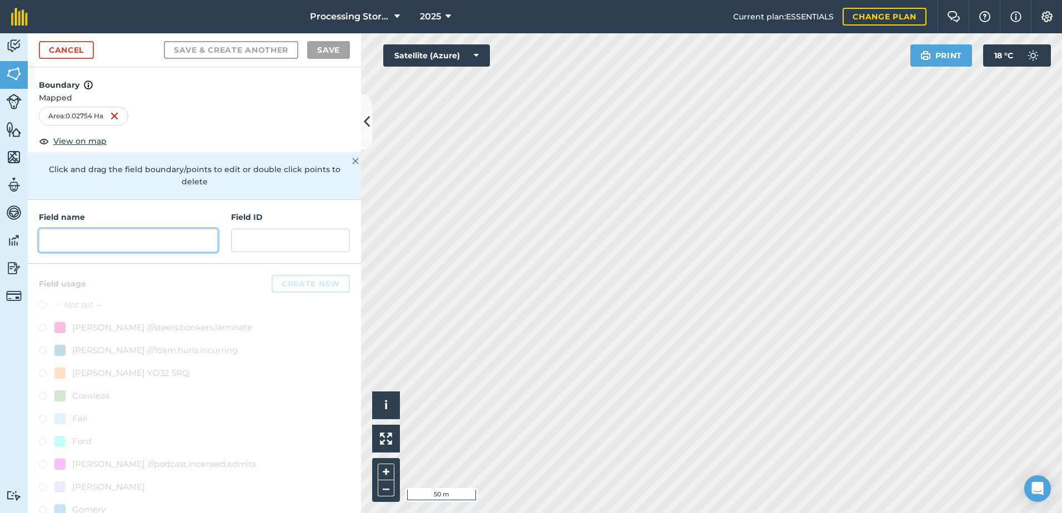
click at [96, 243] on input "text" at bounding box center [128, 240] width 179 height 23
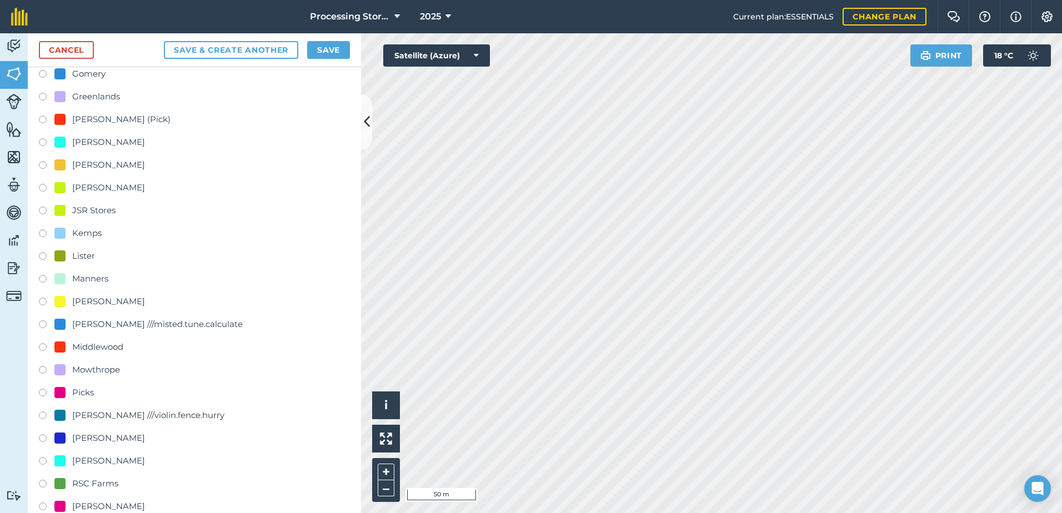
scroll to position [444, 0]
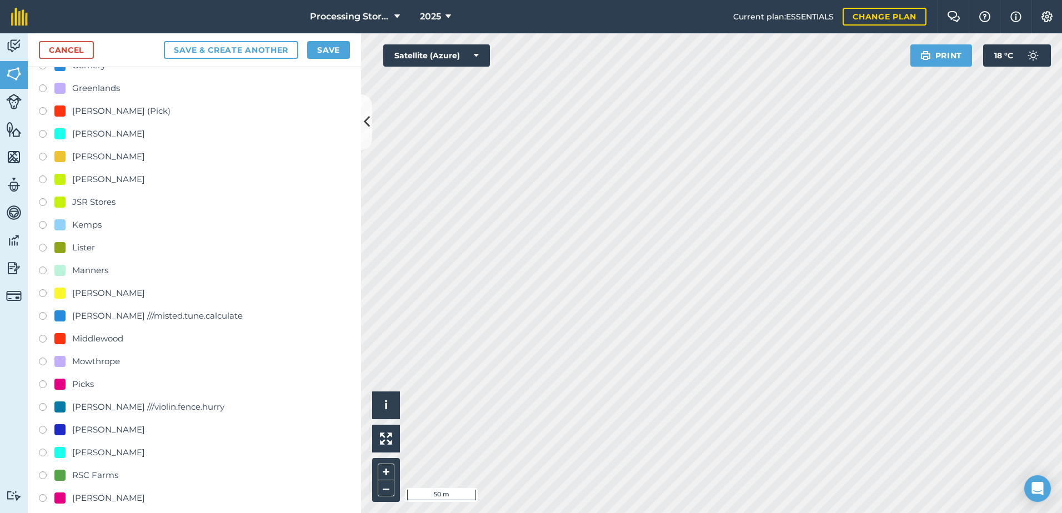
type input "Middlewood Cold Store 3"
click at [45, 340] on label at bounding box center [47, 340] width 16 height 11
radio input "true"
click at [326, 47] on button "Save" at bounding box center [328, 50] width 43 height 18
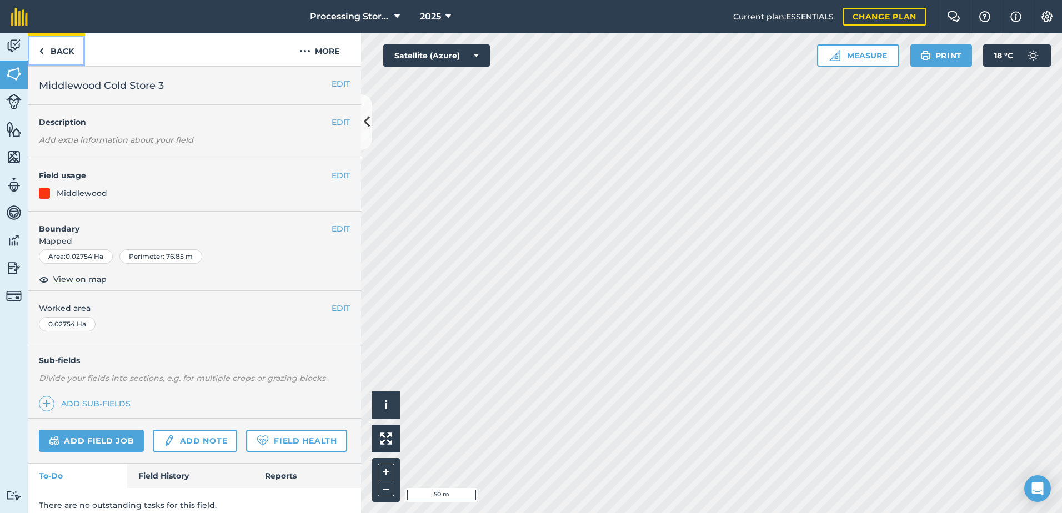
click at [59, 50] on link "Back" at bounding box center [56, 49] width 57 height 33
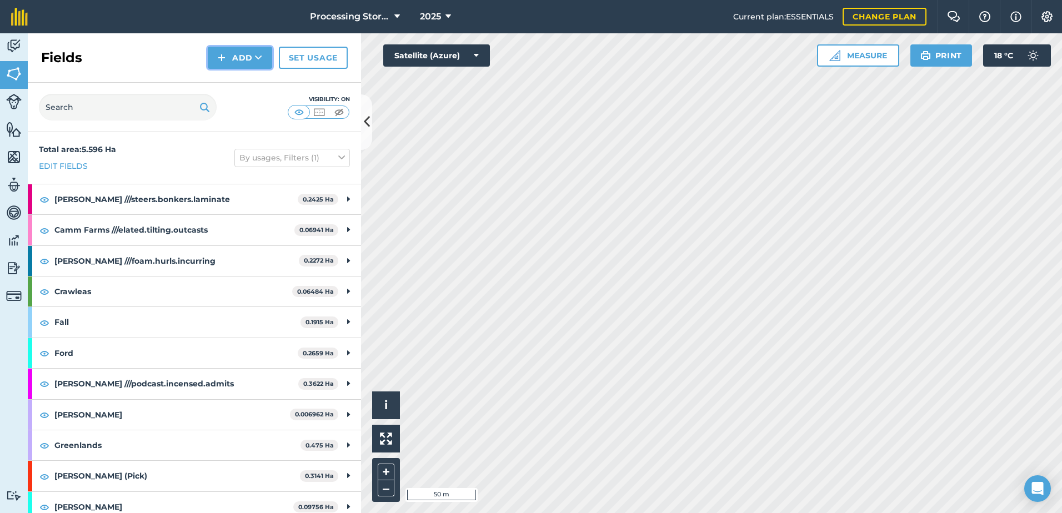
click at [250, 60] on button "Add" at bounding box center [240, 58] width 64 height 22
click at [260, 82] on link "Draw" at bounding box center [239, 83] width 61 height 24
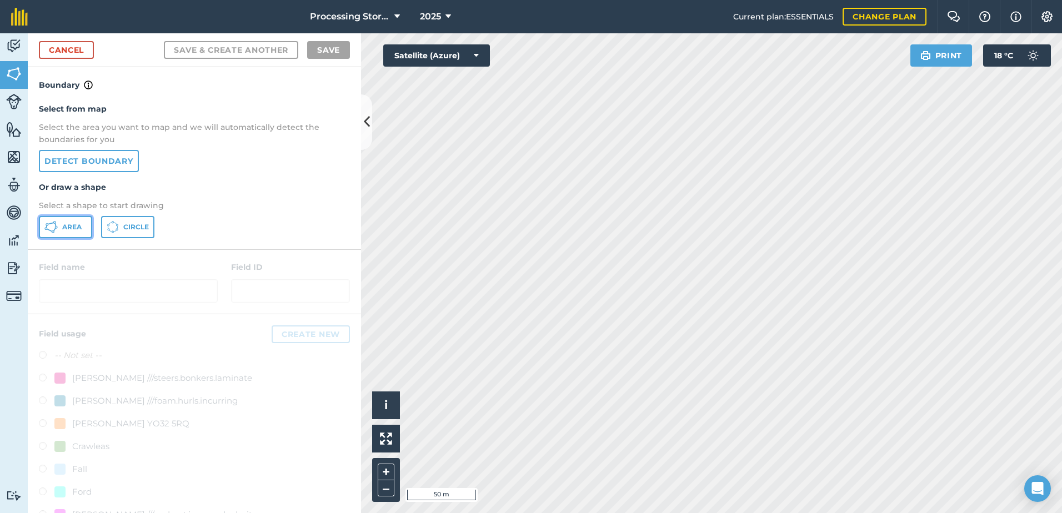
click at [56, 228] on icon at bounding box center [56, 227] width 3 height 3
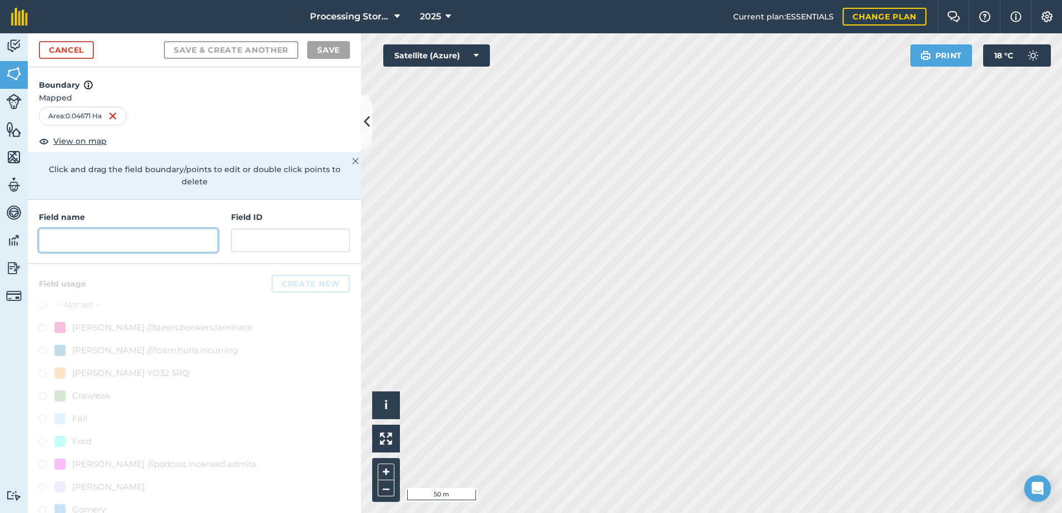
click at [140, 238] on input "text" at bounding box center [128, 240] width 179 height 23
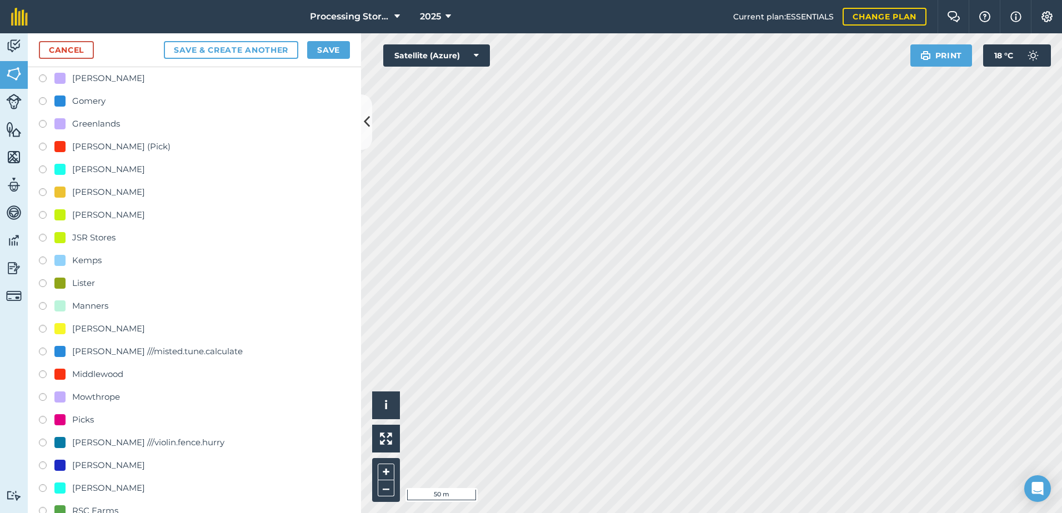
scroll to position [444, 0]
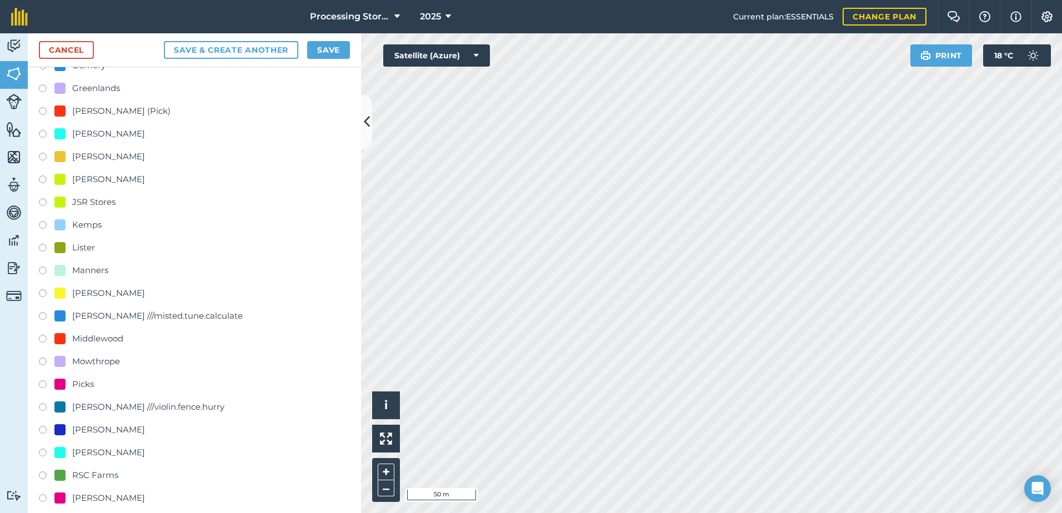
type input "Middlewood Bulk 2"
click at [43, 339] on label at bounding box center [47, 340] width 16 height 11
radio input "true"
click at [326, 44] on button "Save" at bounding box center [328, 50] width 43 height 18
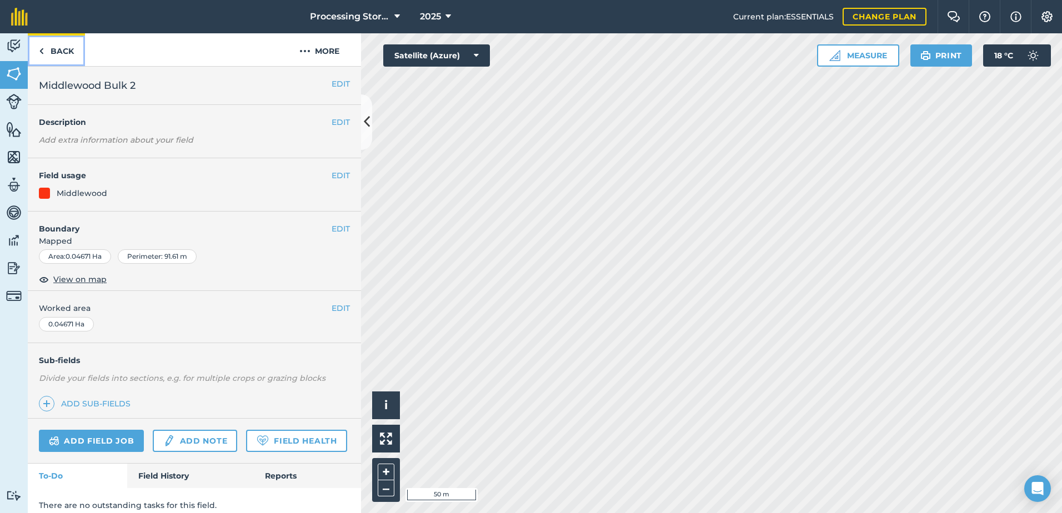
click at [46, 53] on link "Back" at bounding box center [56, 49] width 57 height 33
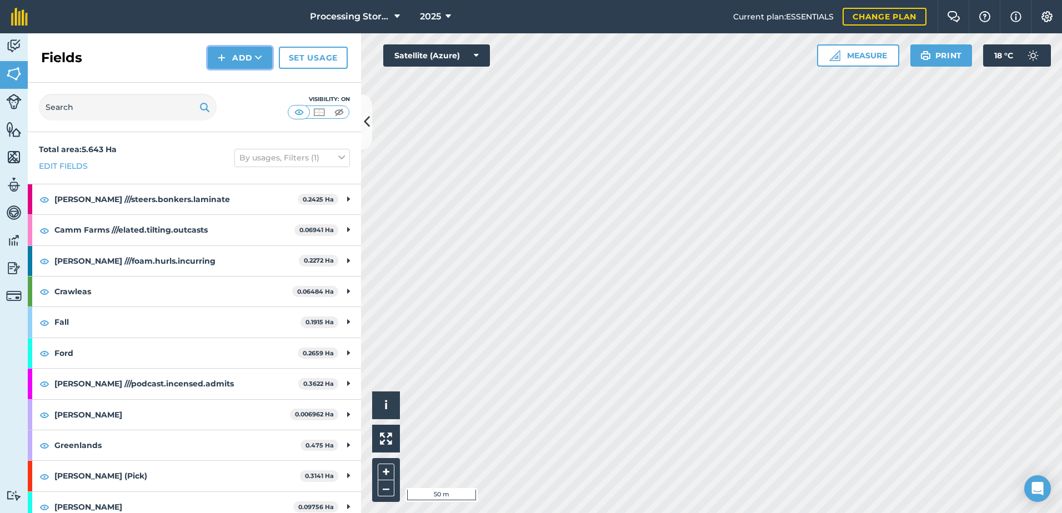
click at [248, 59] on button "Add" at bounding box center [240, 58] width 64 height 22
click at [244, 84] on link "Draw" at bounding box center [239, 83] width 61 height 24
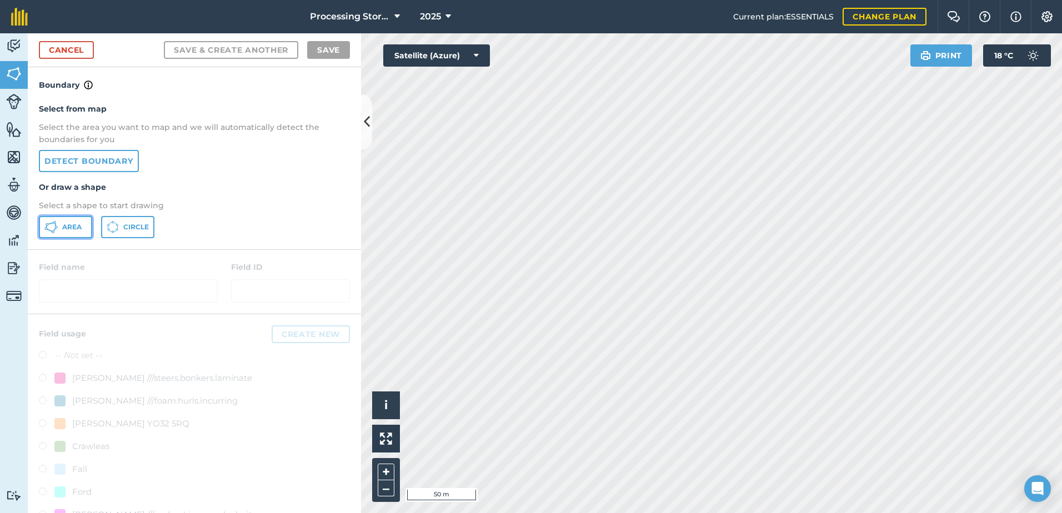
click at [65, 230] on span "Area" at bounding box center [71, 227] width 19 height 9
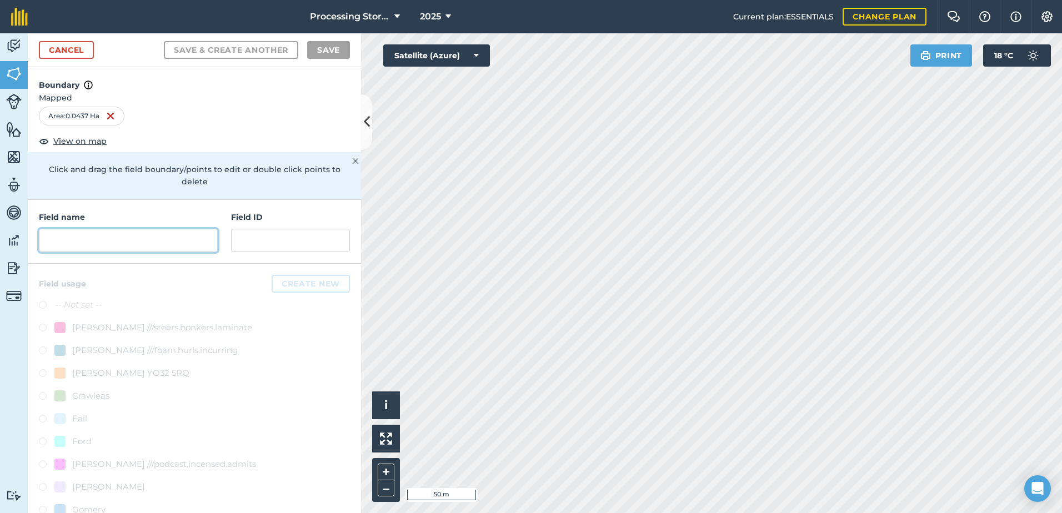
click at [128, 245] on input "text" at bounding box center [128, 240] width 179 height 23
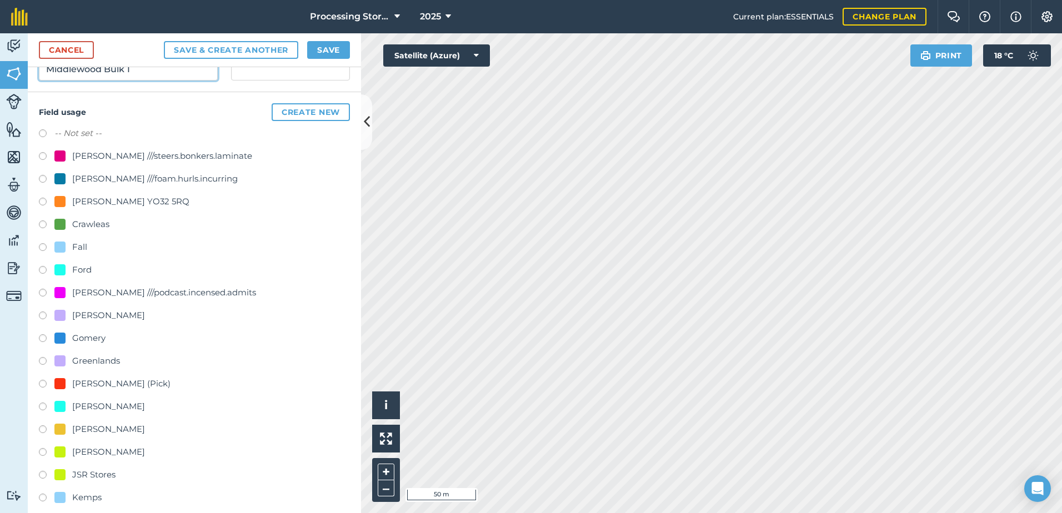
scroll to position [333, 0]
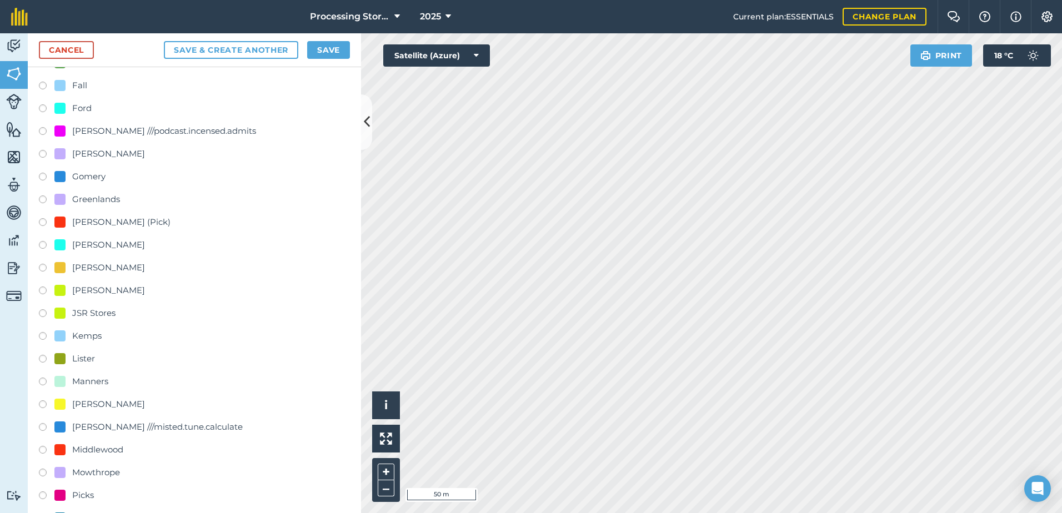
type input "Middlewood Bulk 1"
click at [39, 446] on label at bounding box center [47, 451] width 16 height 11
radio input "true"
click at [330, 51] on button "Save" at bounding box center [328, 50] width 43 height 18
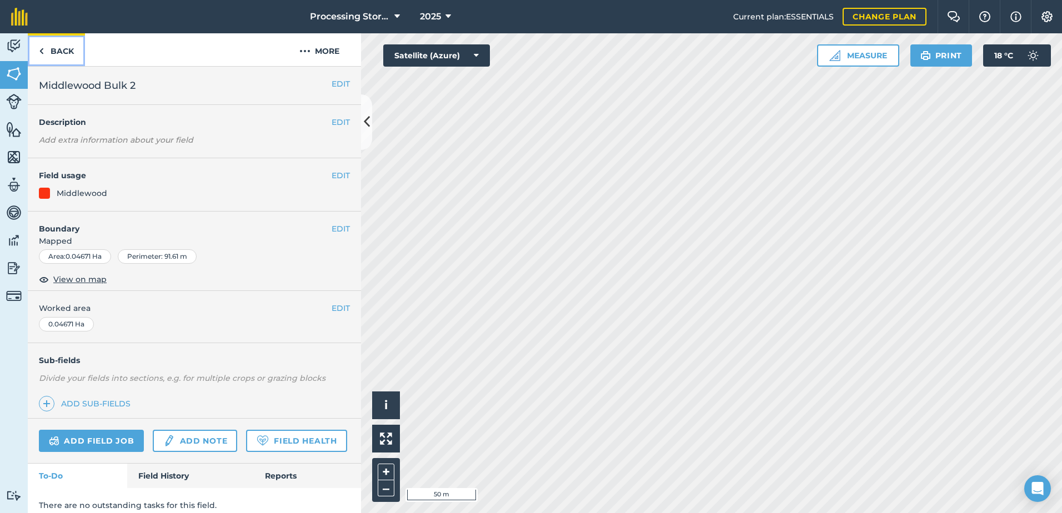
click at [69, 55] on link "Back" at bounding box center [56, 49] width 57 height 33
click at [339, 224] on button "EDIT" at bounding box center [340, 229] width 18 height 12
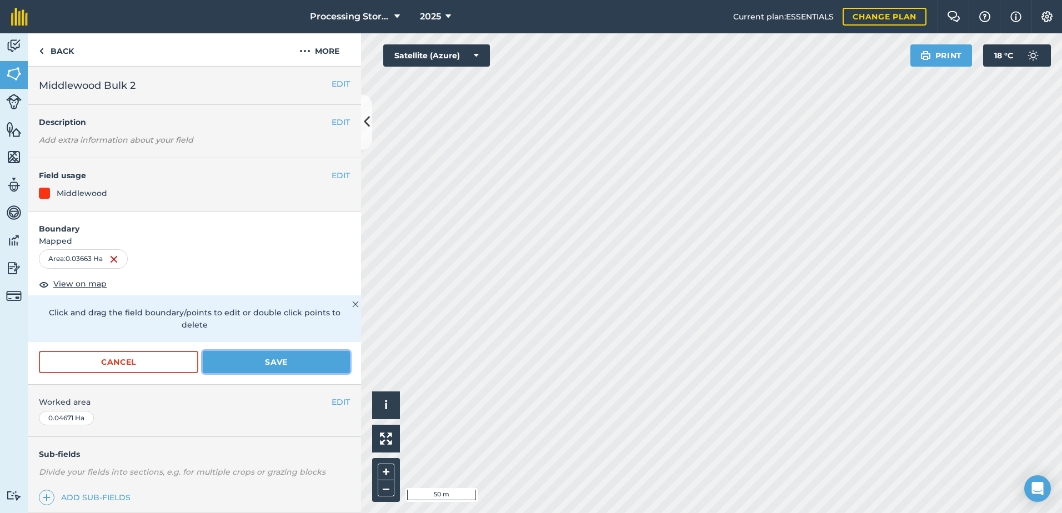
click at [253, 365] on button "Save" at bounding box center [276, 362] width 147 height 22
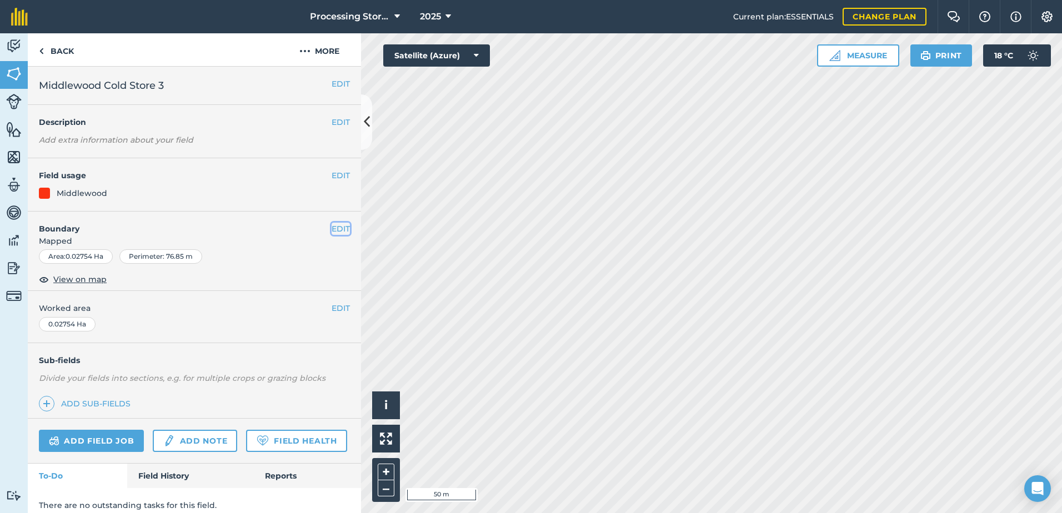
click at [331, 224] on button "EDIT" at bounding box center [340, 229] width 18 height 12
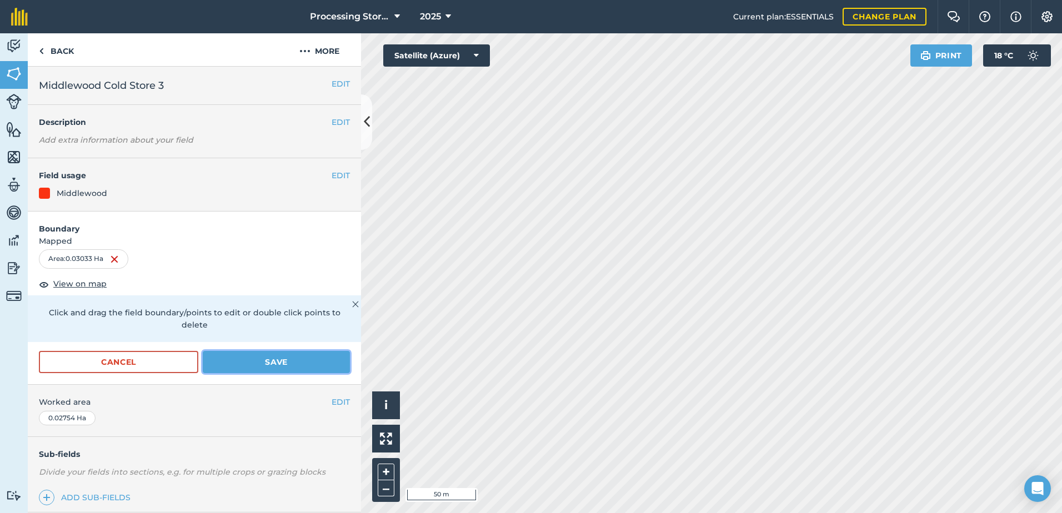
click at [300, 366] on button "Save" at bounding box center [276, 362] width 147 height 22
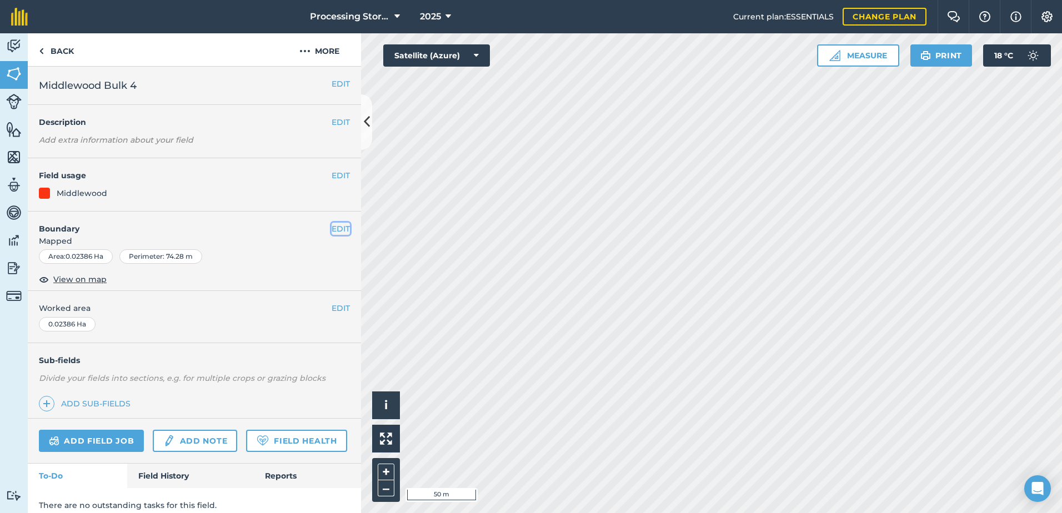
click at [331, 228] on button "EDIT" at bounding box center [340, 229] width 18 height 12
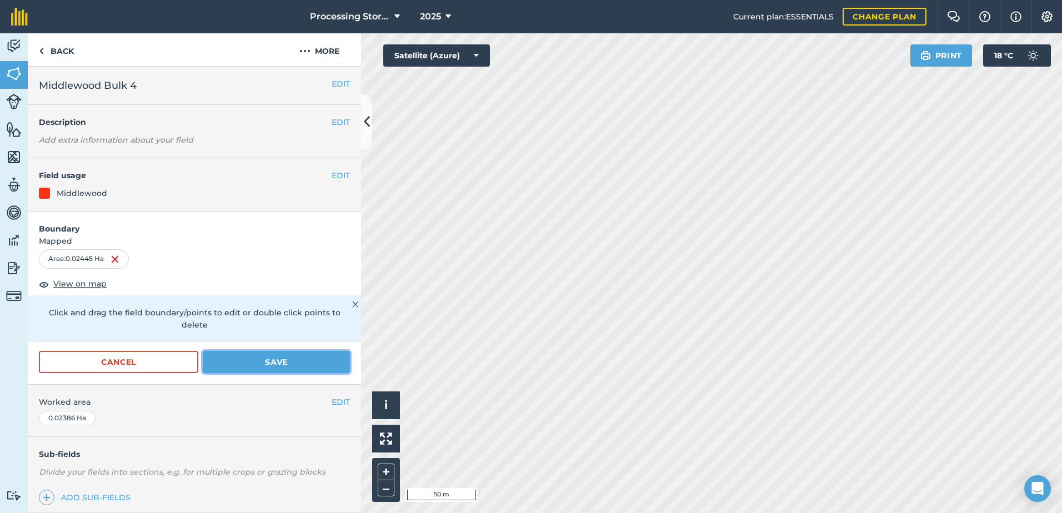
click at [256, 365] on button "Save" at bounding box center [276, 362] width 147 height 22
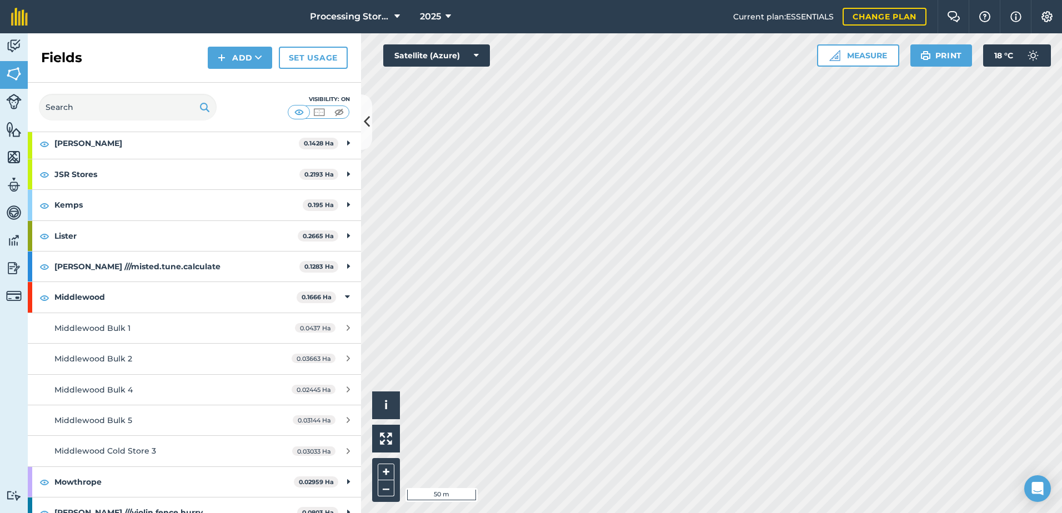
scroll to position [444, 0]
